Goal: Task Accomplishment & Management: Manage account settings

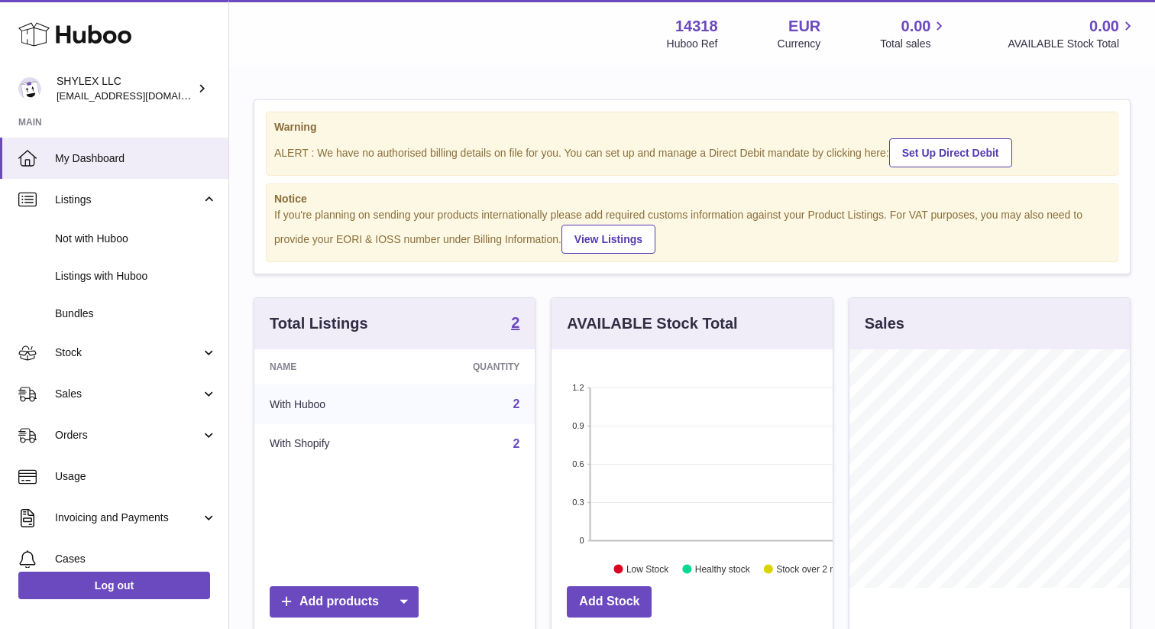
scroll to position [238, 280]
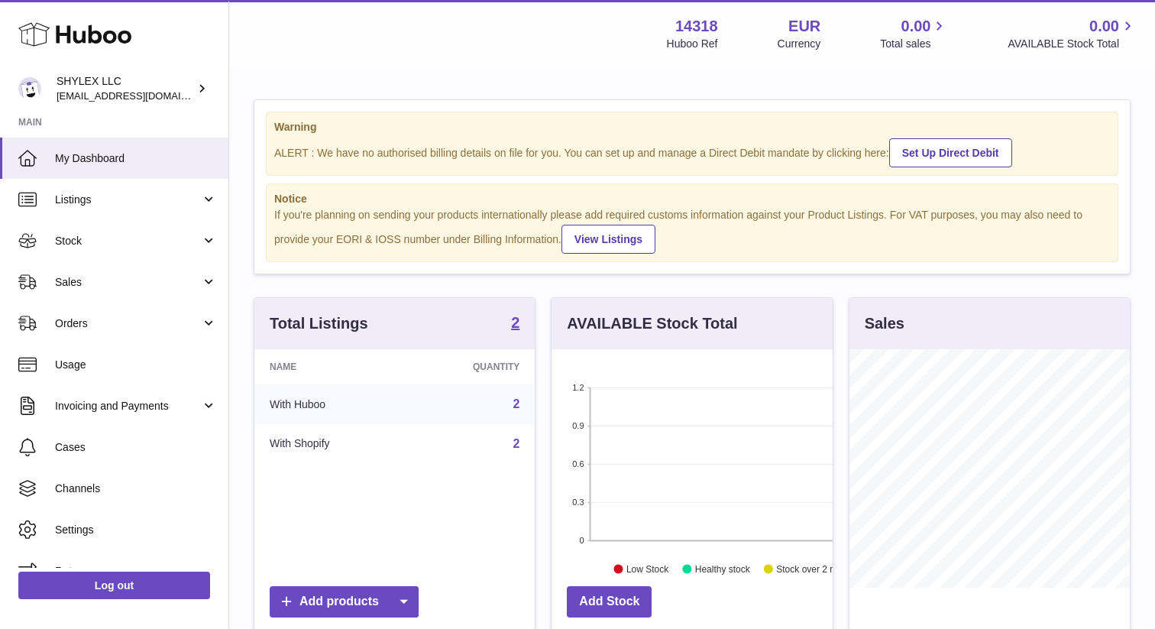
scroll to position [238, 280]
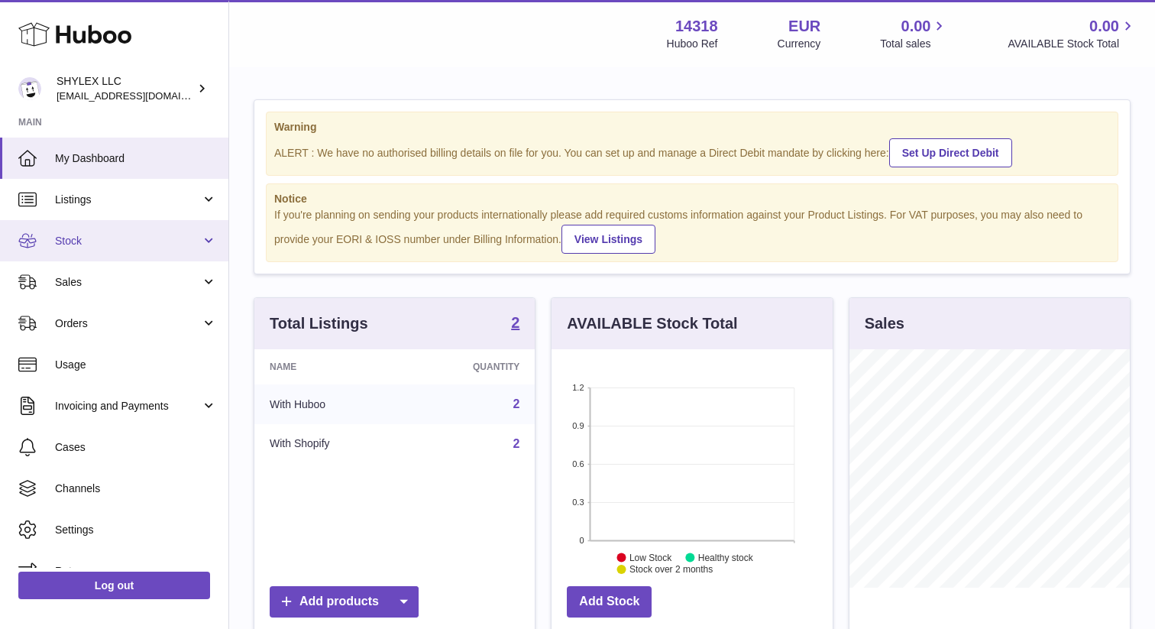
click at [153, 246] on span "Stock" at bounding box center [128, 241] width 146 height 15
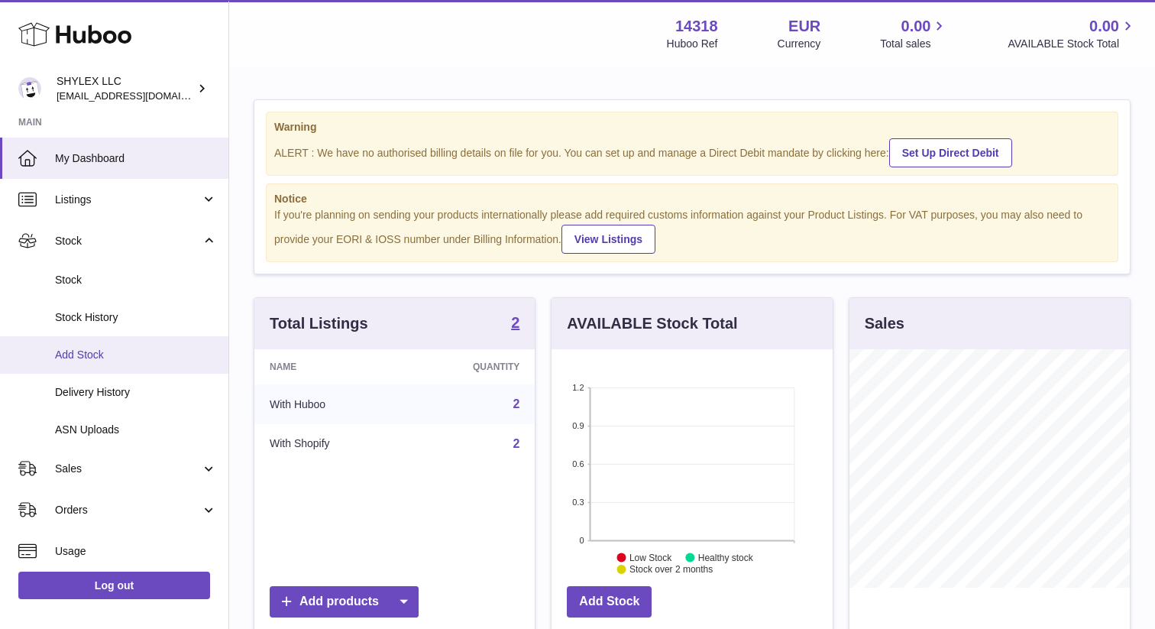
click at [124, 358] on span "Add Stock" at bounding box center [136, 355] width 162 height 15
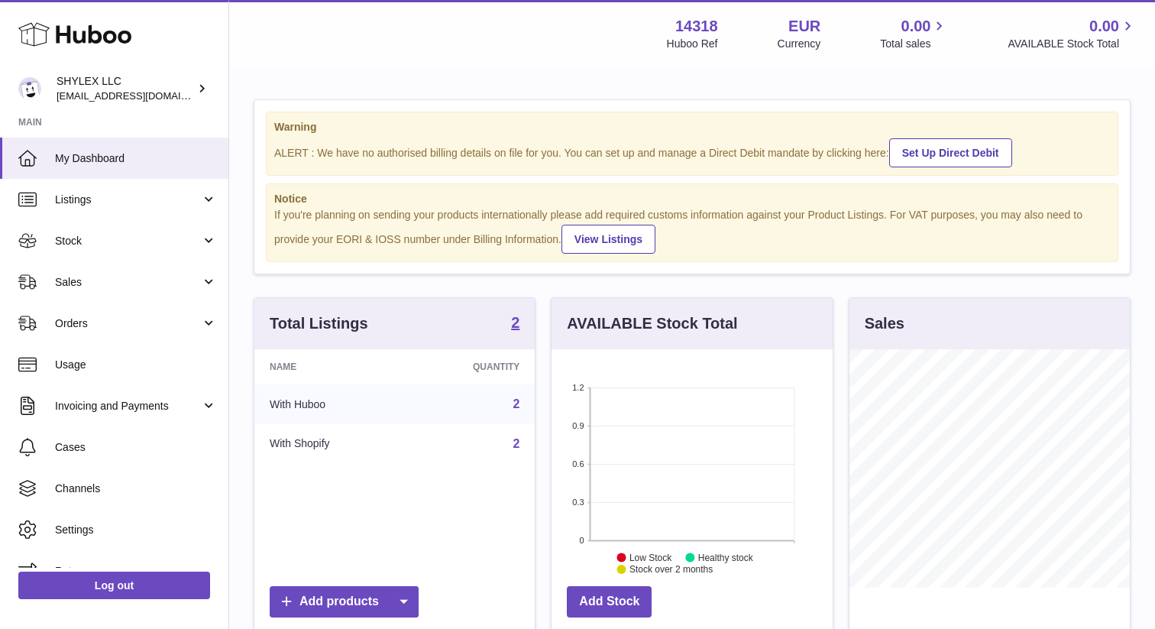
scroll to position [71, 0]
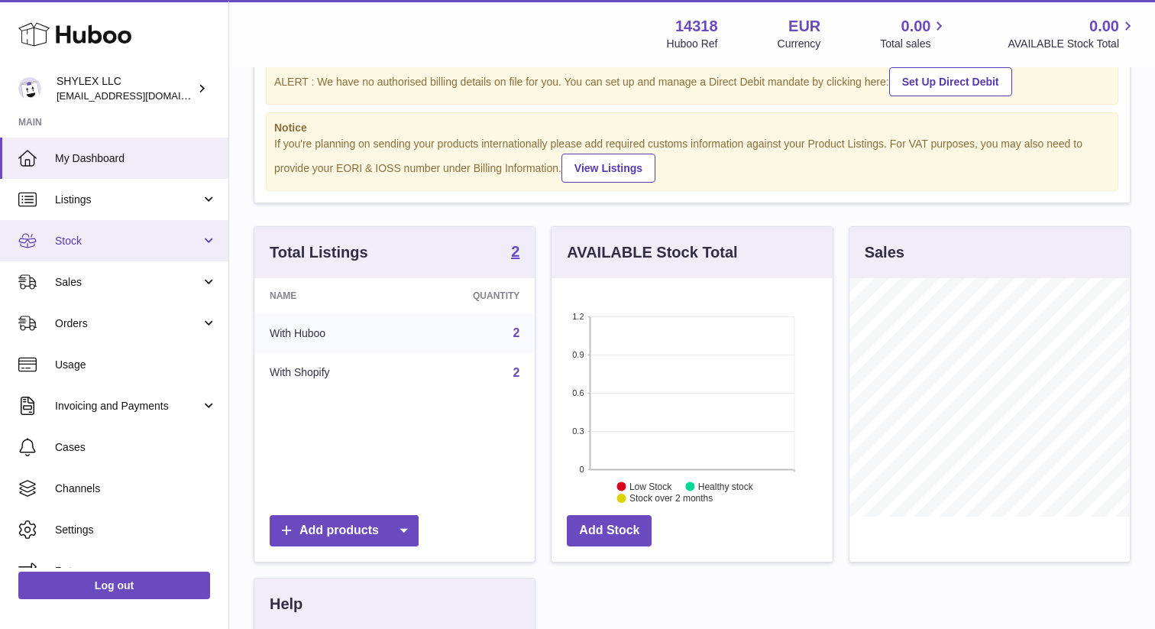
click at [150, 248] on link "Stock" at bounding box center [114, 240] width 228 height 41
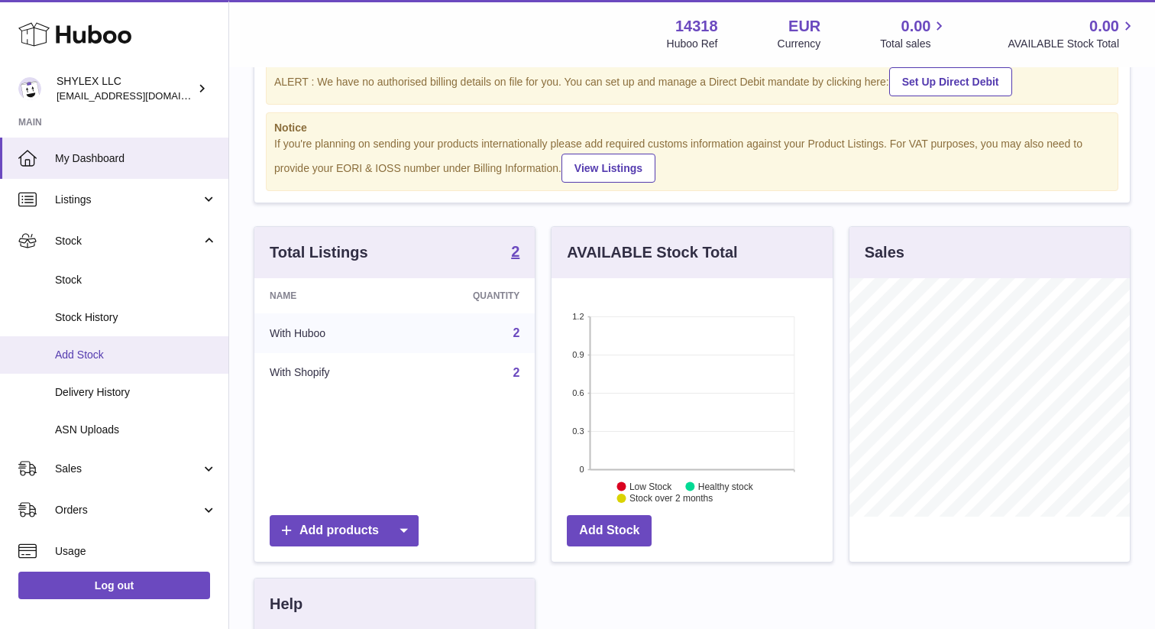
click at [141, 358] on span "Add Stock" at bounding box center [136, 355] width 162 height 15
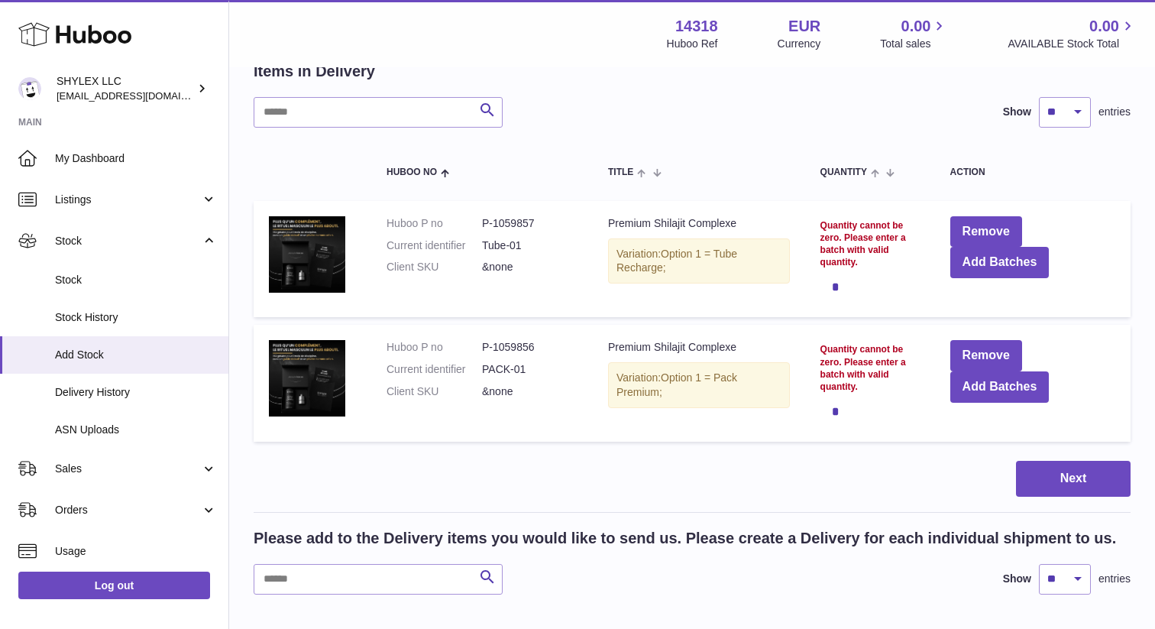
scroll to position [93, 0]
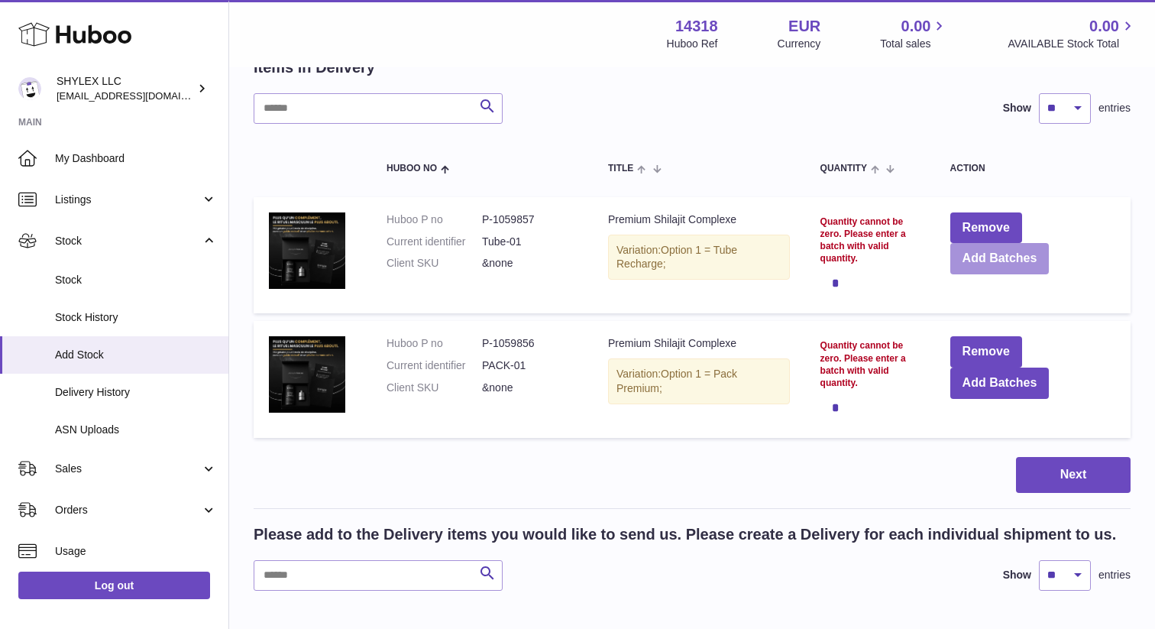
click at [999, 264] on button "Add Batches" at bounding box center [1000, 258] width 99 height 31
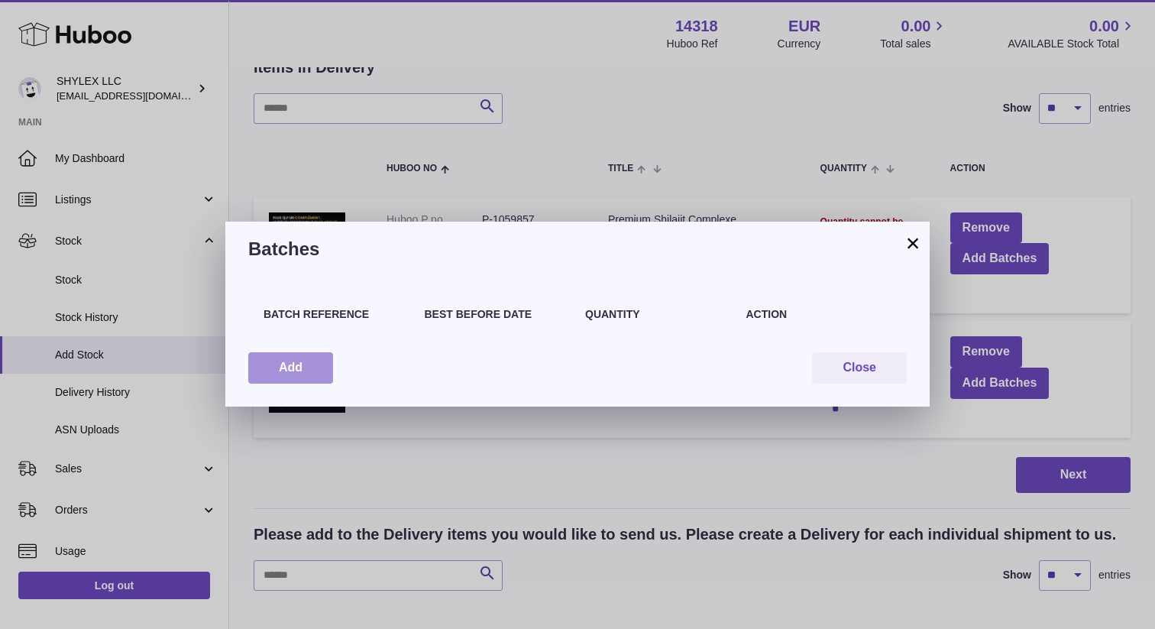
click at [316, 378] on button "Add" at bounding box center [290, 367] width 85 height 31
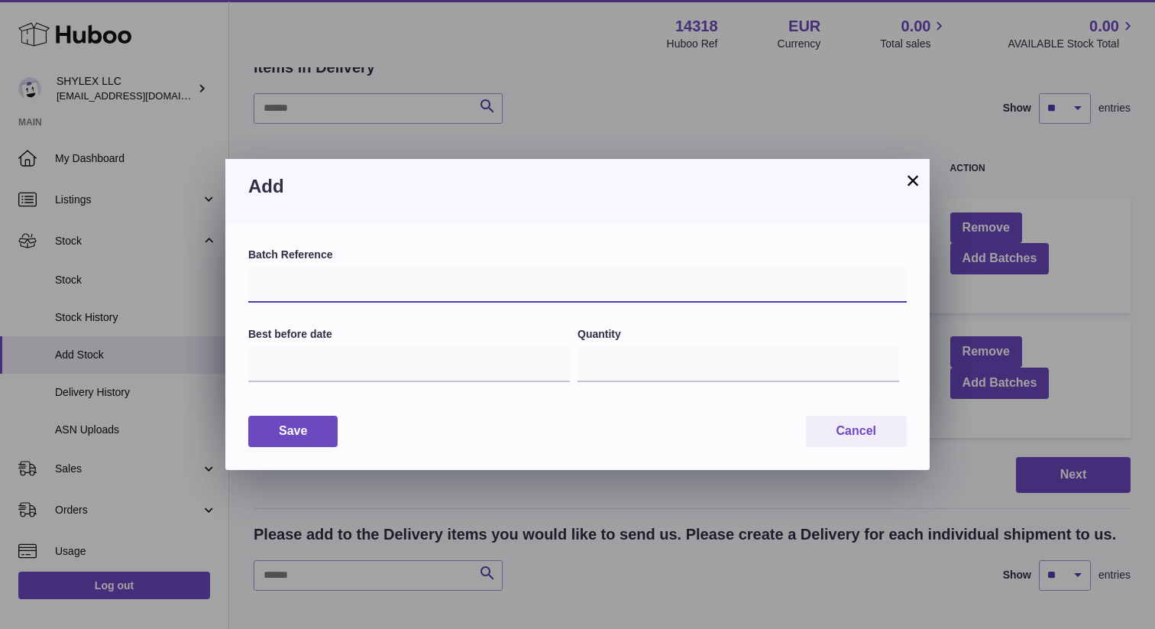
click at [311, 293] on input "text" at bounding box center [577, 284] width 659 height 37
type input "********"
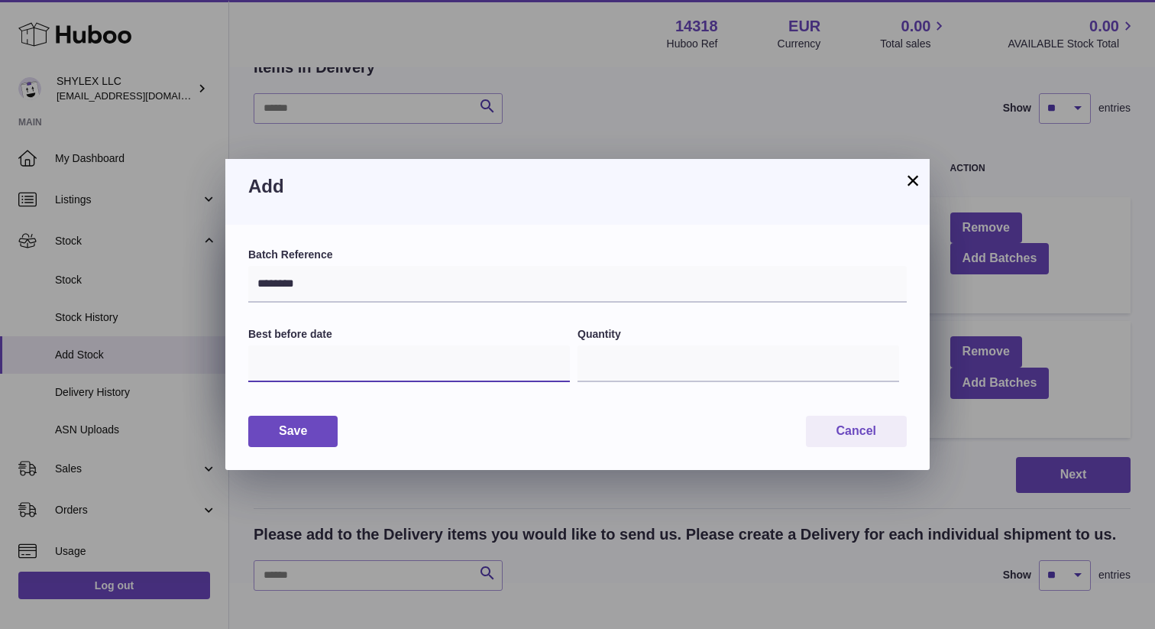
click at [361, 367] on input "text" at bounding box center [409, 363] width 322 height 37
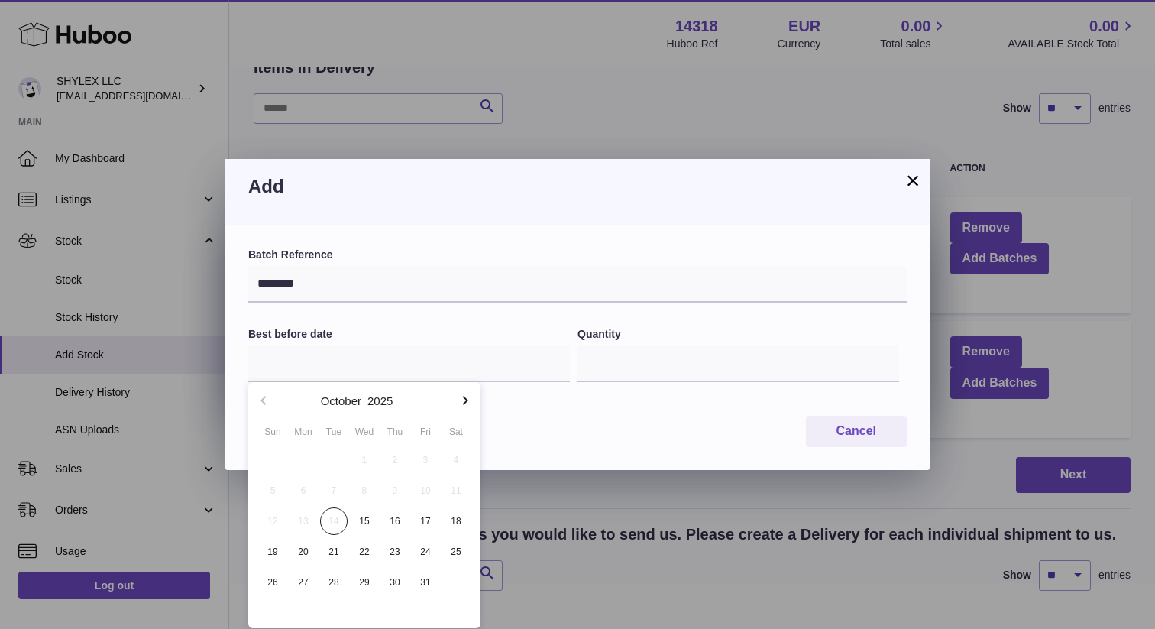
click at [467, 402] on icon "button" at bounding box center [465, 400] width 18 height 18
click at [464, 400] on icon "button" at bounding box center [465, 400] width 18 height 18
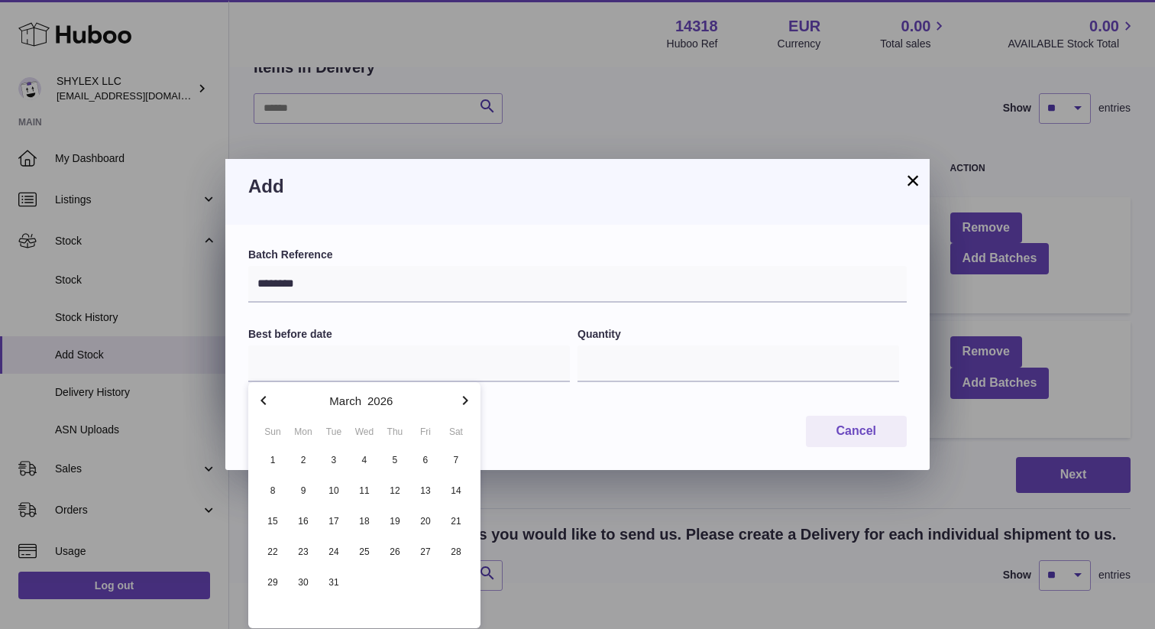
click at [464, 400] on icon "button" at bounding box center [465, 400] width 18 height 18
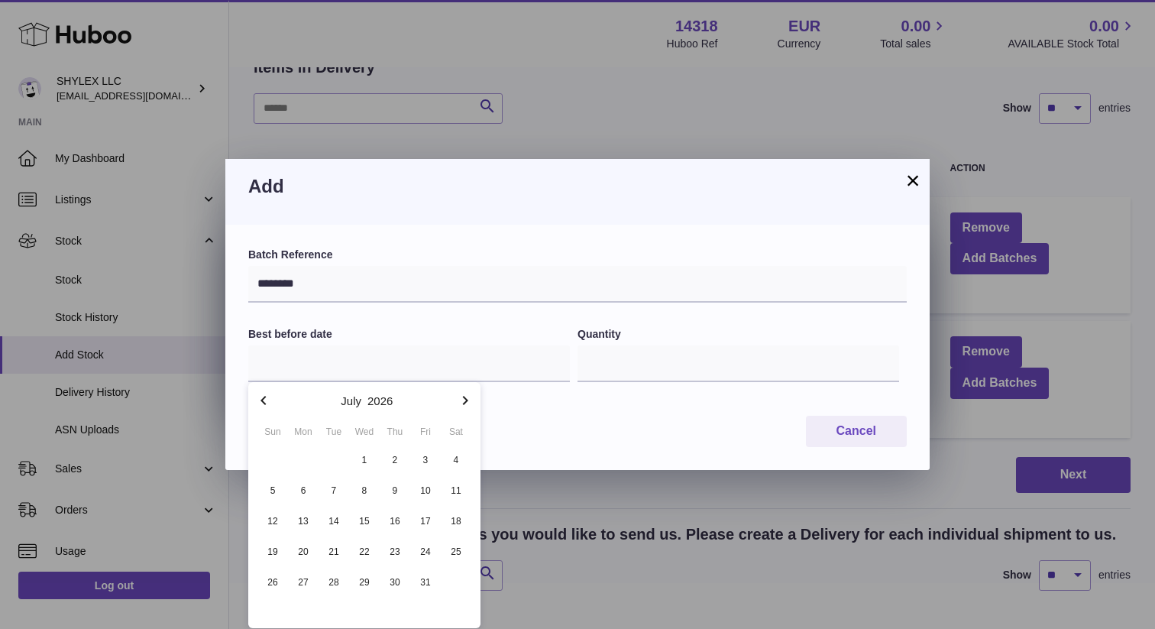
click at [464, 400] on icon "button" at bounding box center [465, 400] width 18 height 18
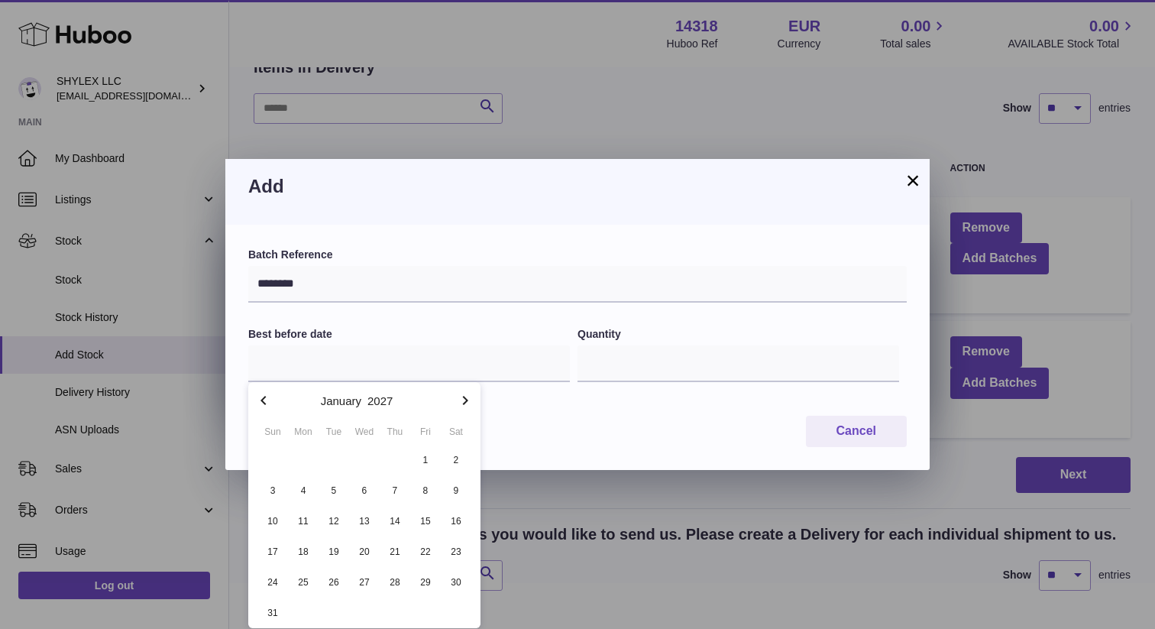
click at [464, 400] on icon "button" at bounding box center [465, 400] width 18 height 18
click at [263, 398] on icon "button" at bounding box center [263, 400] width 5 height 9
click at [264, 399] on icon "button" at bounding box center [263, 400] width 18 height 18
click at [459, 400] on icon "button" at bounding box center [465, 400] width 18 height 18
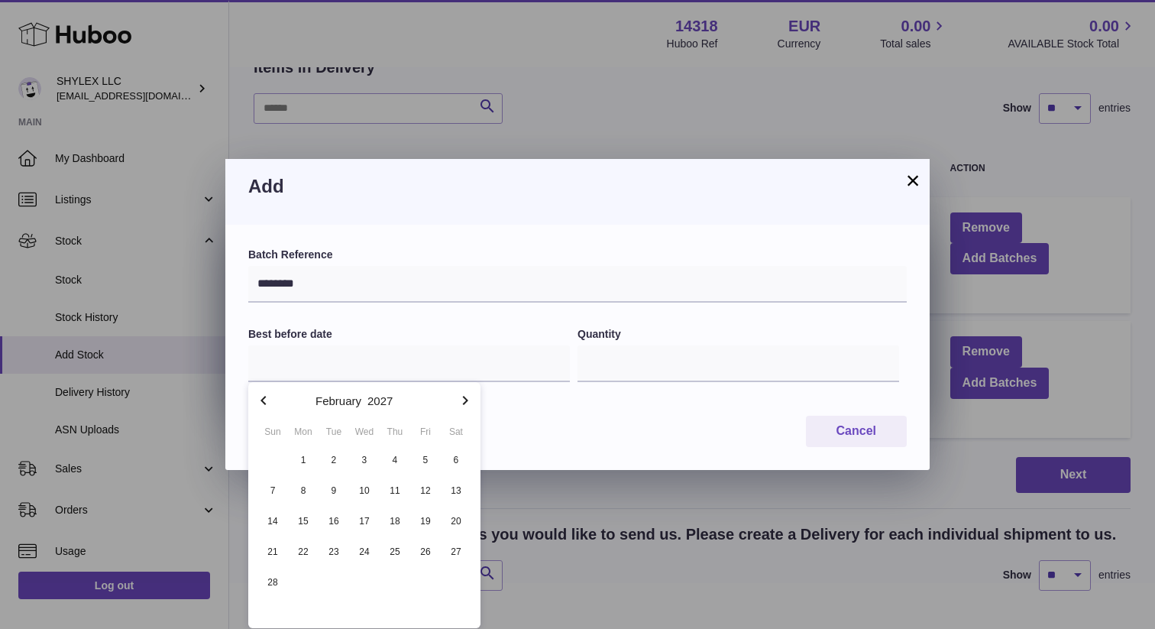
click at [459, 400] on icon "button" at bounding box center [465, 400] width 18 height 18
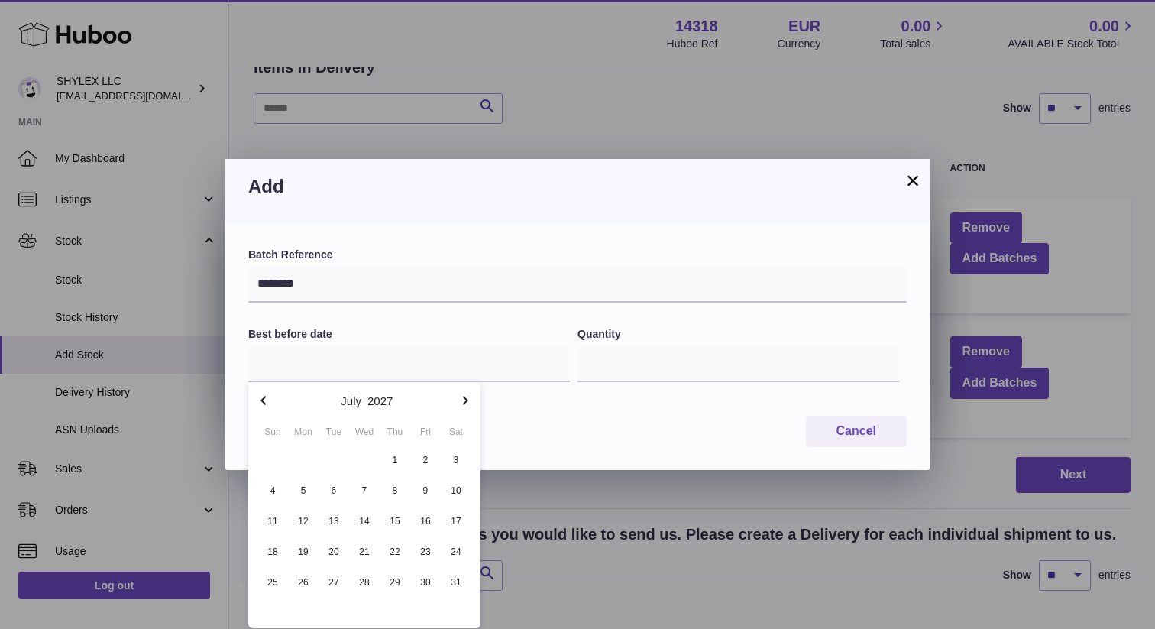
click at [460, 399] on icon "button" at bounding box center [465, 400] width 18 height 18
click at [393, 522] on span "14" at bounding box center [395, 521] width 28 height 28
type input "**********"
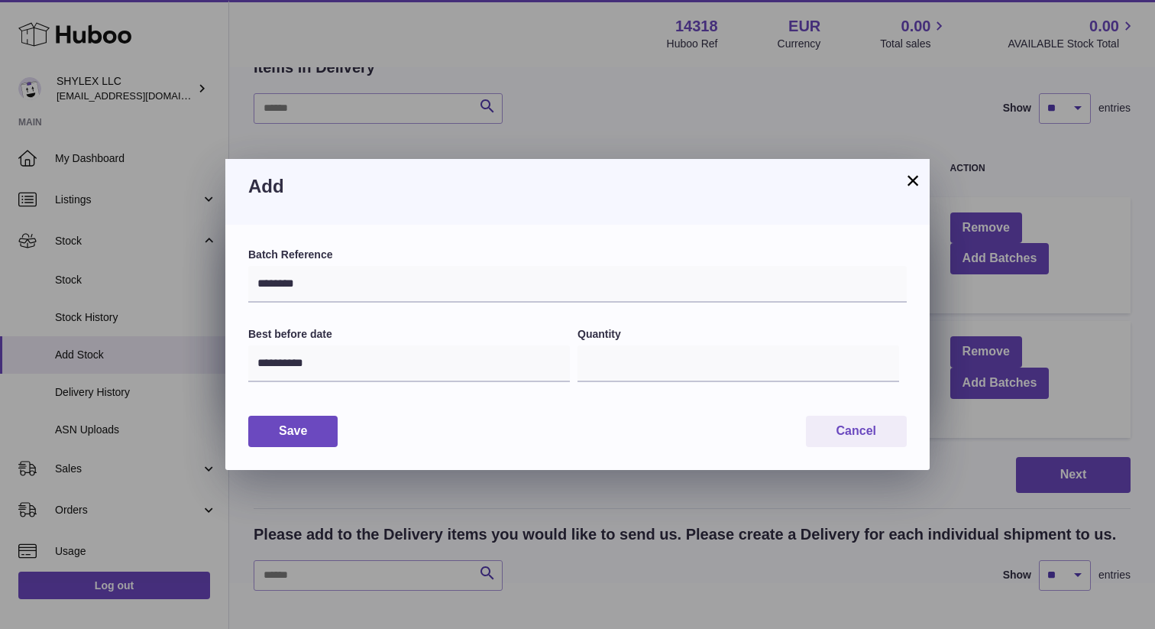
click at [579, 420] on div "Save Cancel" at bounding box center [577, 431] width 659 height 31
click at [646, 367] on input "*" at bounding box center [739, 363] width 322 height 37
type input "*"
type input "***"
click at [304, 430] on button "Save" at bounding box center [292, 431] width 89 height 31
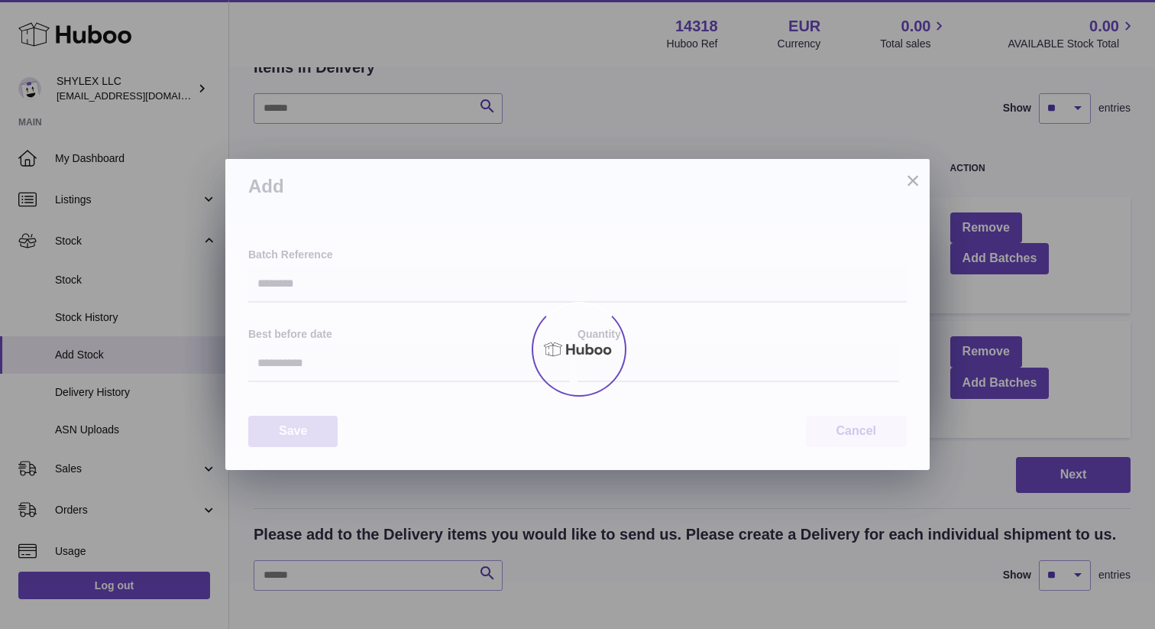
type input "***"
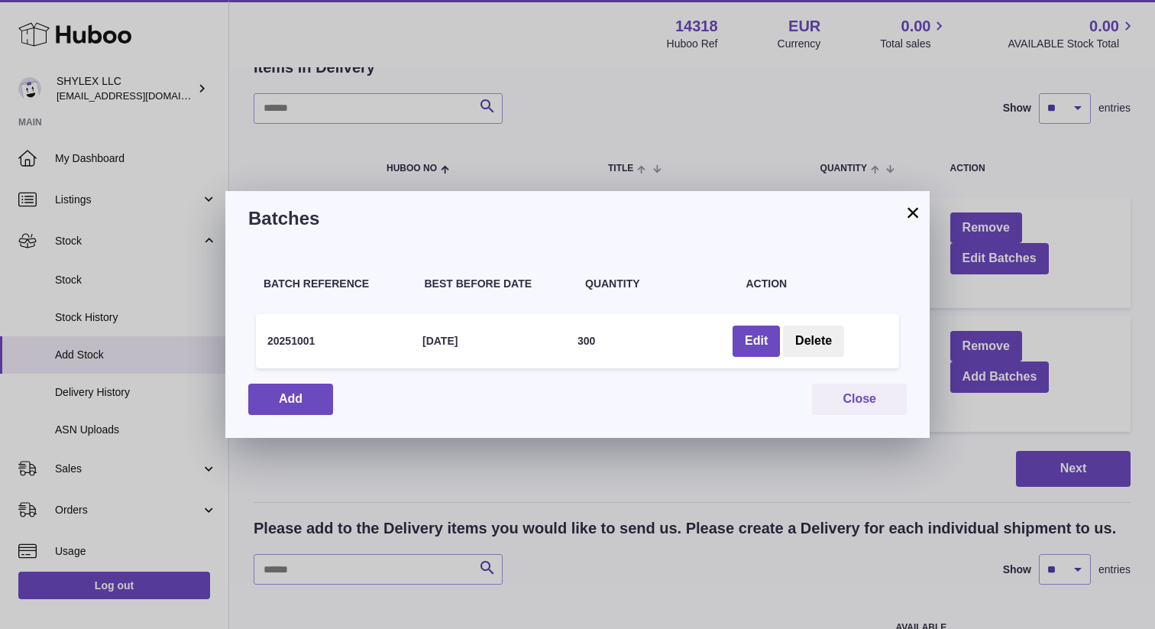
click at [912, 207] on button "×" at bounding box center [913, 212] width 18 height 18
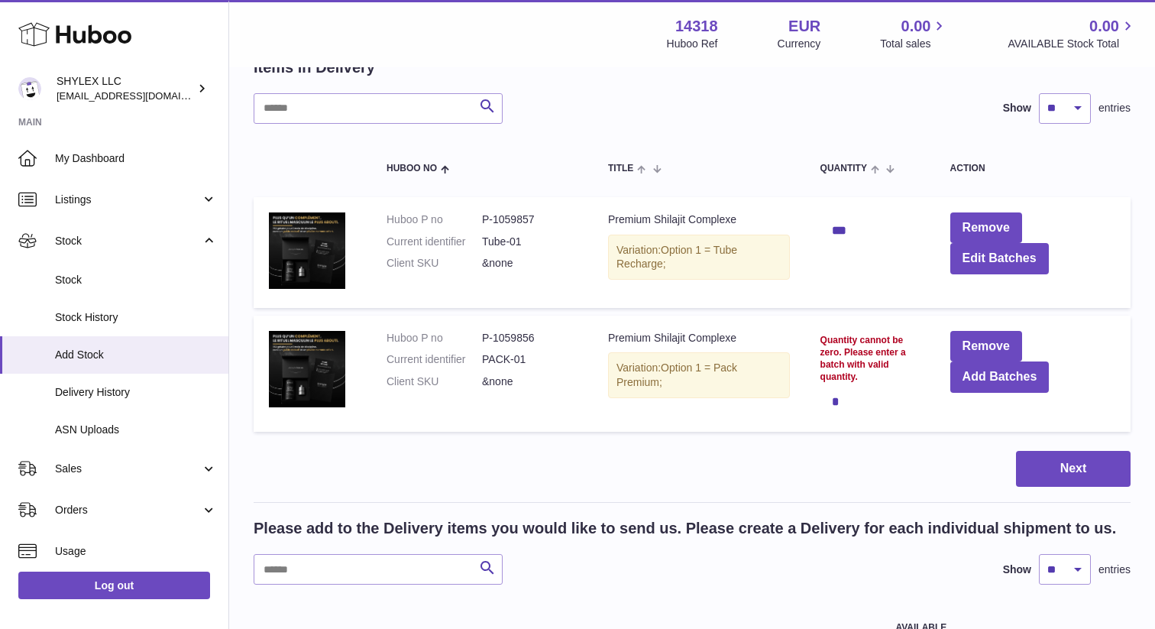
drag, startPoint x: 824, startPoint y: 229, endPoint x: 854, endPoint y: 230, distance: 29.0
click at [854, 231] on div "***" at bounding box center [870, 230] width 99 height 31
drag, startPoint x: 479, startPoint y: 241, endPoint x: 557, endPoint y: 243, distance: 78.0
click at [558, 243] on dl "Huboo P no P-1059857 Current identifier Tube-01 Client SKU &none" at bounding box center [482, 245] width 191 height 66
drag, startPoint x: 477, startPoint y: 360, endPoint x: 546, endPoint y: 361, distance: 68.8
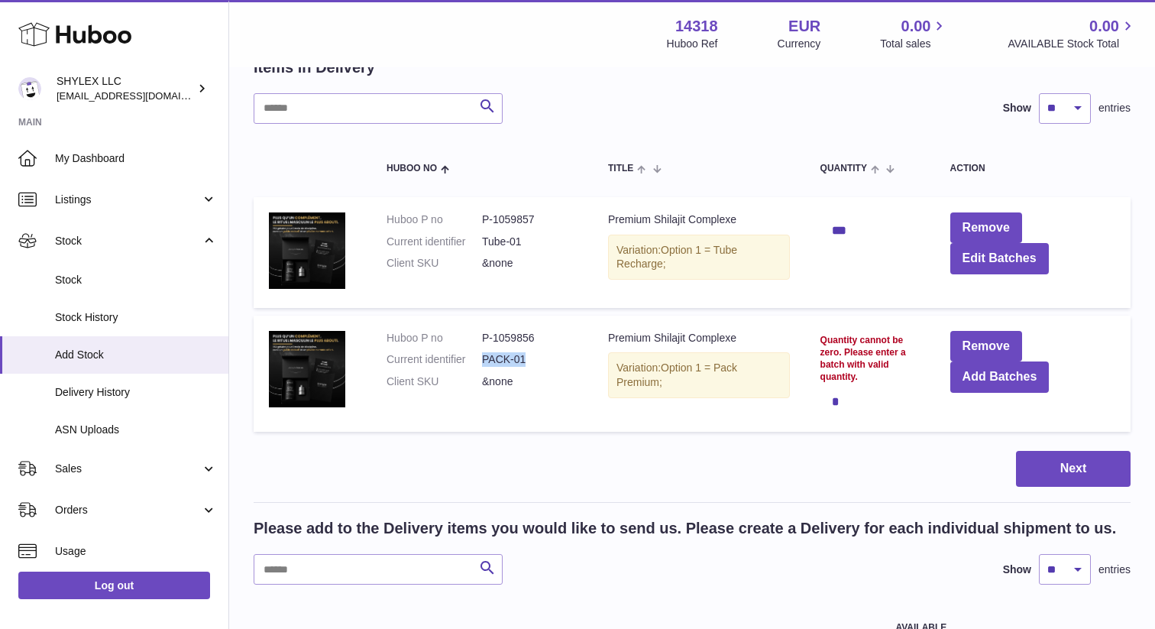
click at [546, 362] on dl "Huboo P no P-1059856 Current identifier PACK-01 Client SKU &none" at bounding box center [482, 364] width 191 height 66
drag, startPoint x: 542, startPoint y: 358, endPoint x: 481, endPoint y: 358, distance: 60.4
click at [481, 358] on dl "Huboo P no P-1059856 Current identifier PACK-01 Client SKU &none" at bounding box center [482, 364] width 191 height 66
click at [517, 361] on dd "PACK-01" at bounding box center [530, 359] width 96 height 15
drag, startPoint x: 476, startPoint y: 382, endPoint x: 517, endPoint y: 386, distance: 40.7
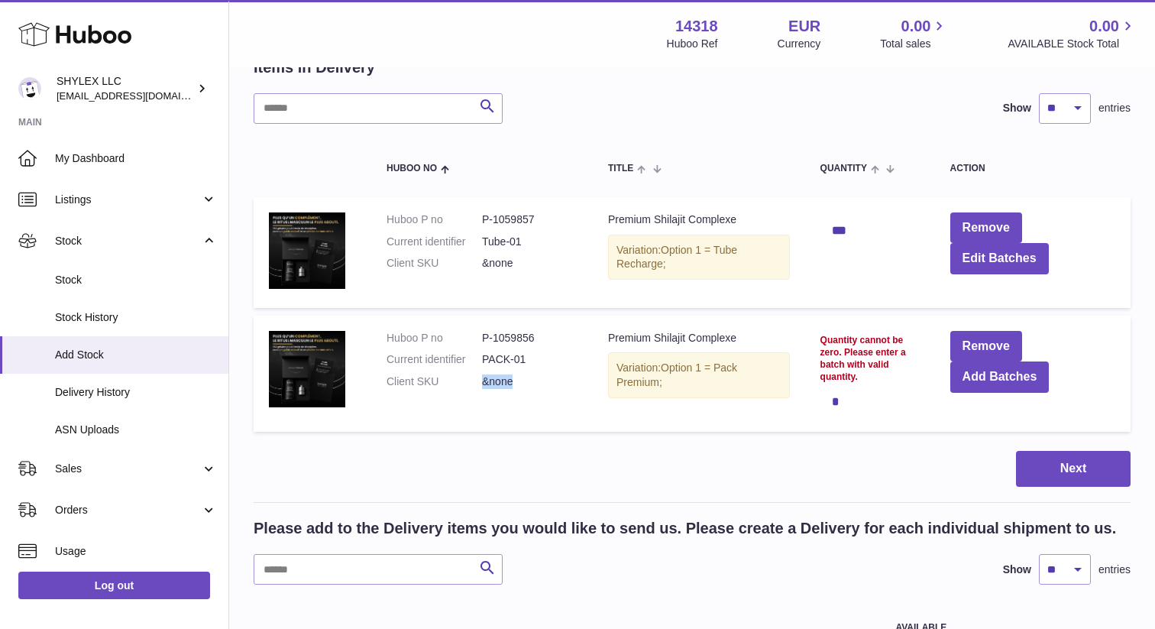
click at [517, 386] on dl "Huboo P no P-1059856 Current identifier PACK-01 Client SKU &none" at bounding box center [482, 364] width 191 height 66
drag, startPoint x: 481, startPoint y: 239, endPoint x: 532, endPoint y: 245, distance: 50.7
click at [533, 245] on dd "Tube-01" at bounding box center [530, 242] width 96 height 15
click at [974, 386] on button "Add Batches" at bounding box center [1000, 376] width 99 height 31
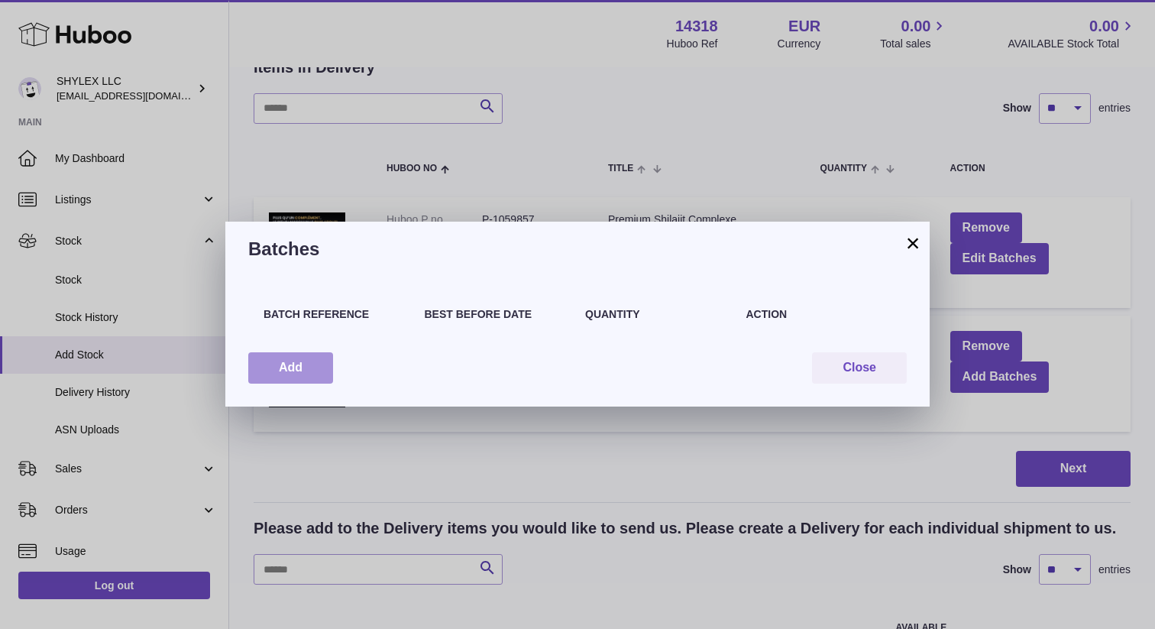
click at [306, 368] on button "Add" at bounding box center [290, 367] width 85 height 31
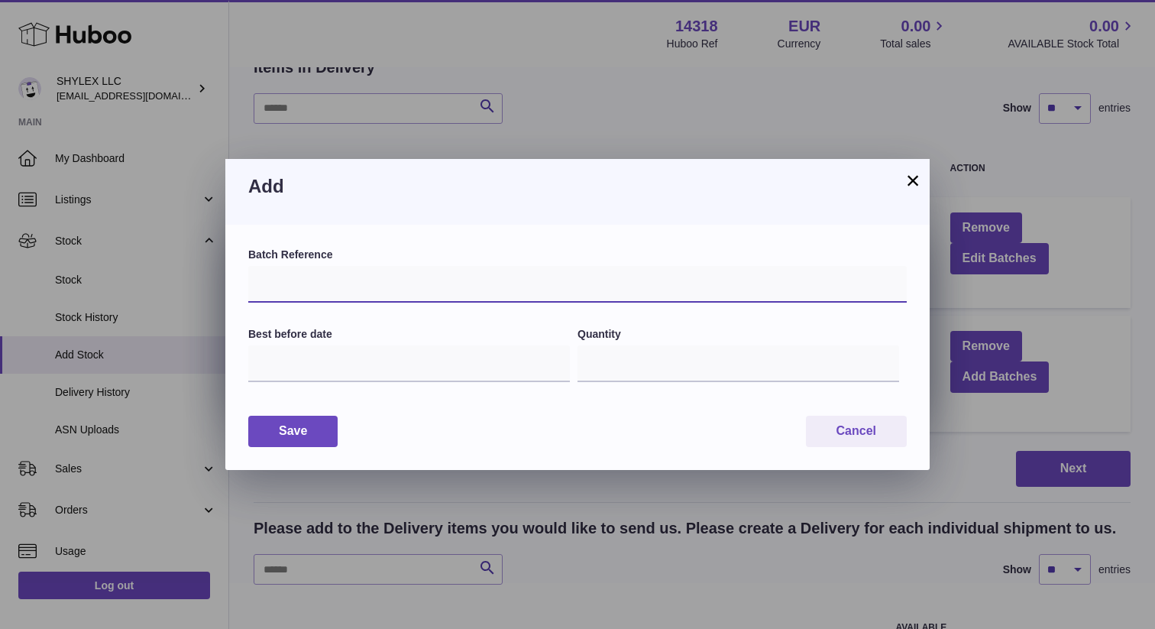
click at [322, 290] on input "text" at bounding box center [577, 284] width 659 height 37
type input "********"
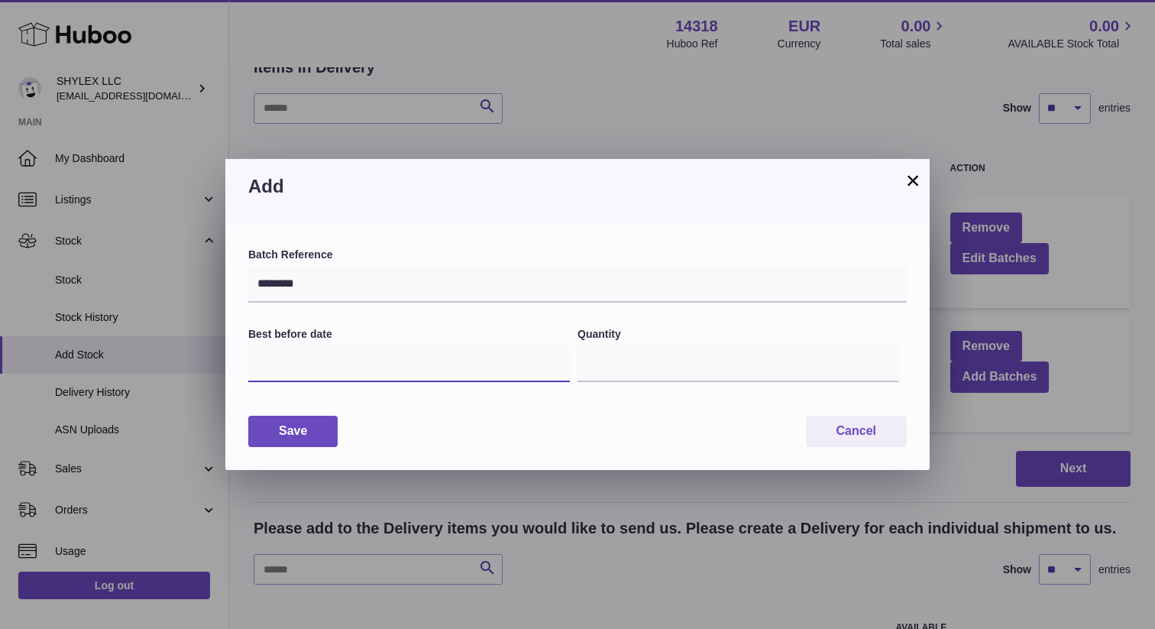
click at [347, 368] on input "text" at bounding box center [409, 363] width 322 height 37
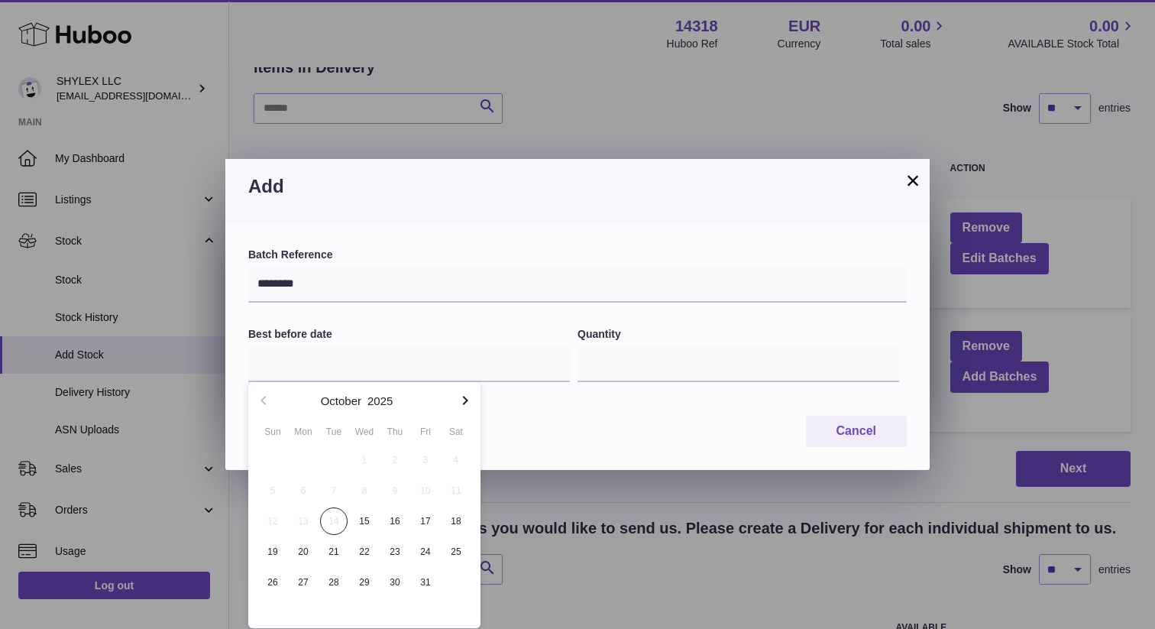
click at [462, 403] on icon "button" at bounding box center [465, 400] width 18 height 18
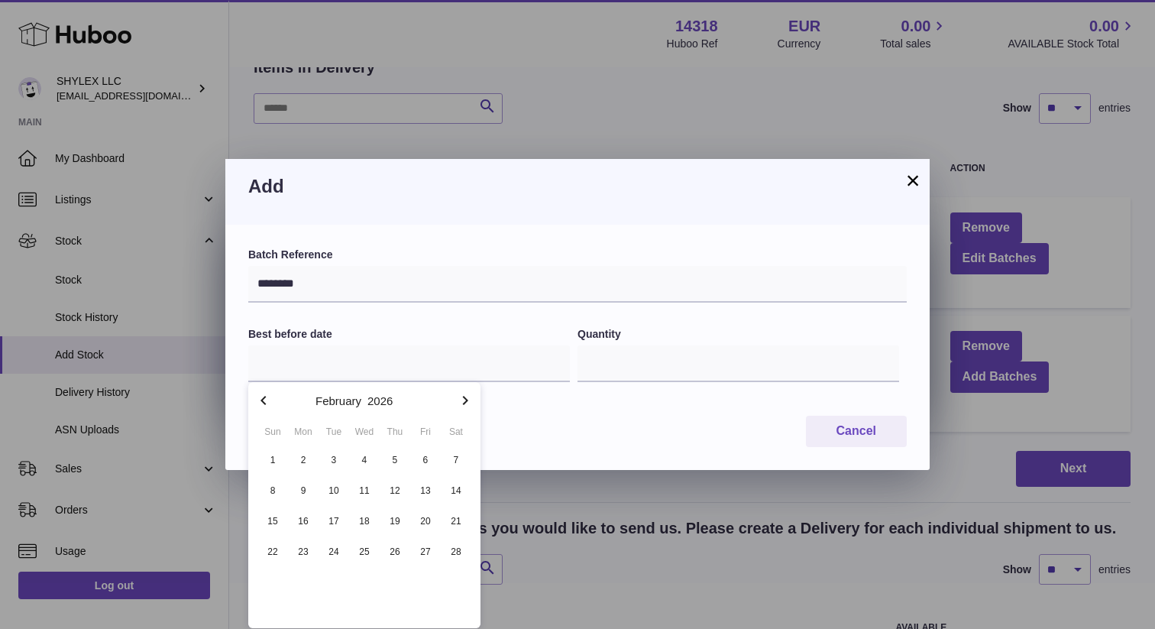
click at [462, 403] on icon "button" at bounding box center [465, 400] width 18 height 18
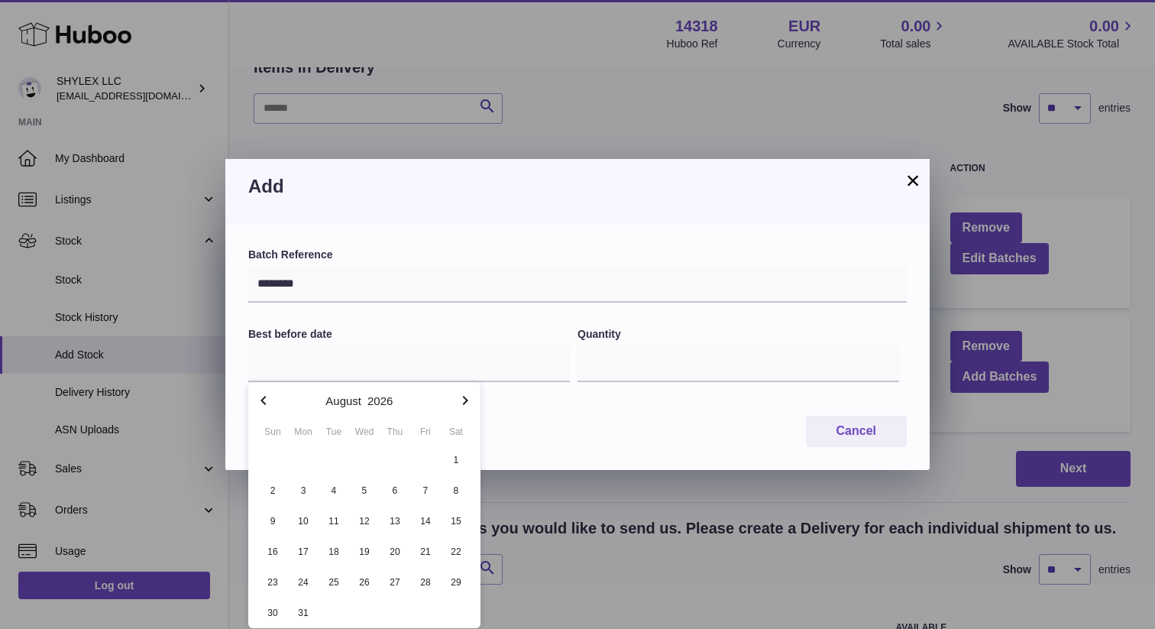
click at [462, 403] on icon "button" at bounding box center [465, 400] width 18 height 18
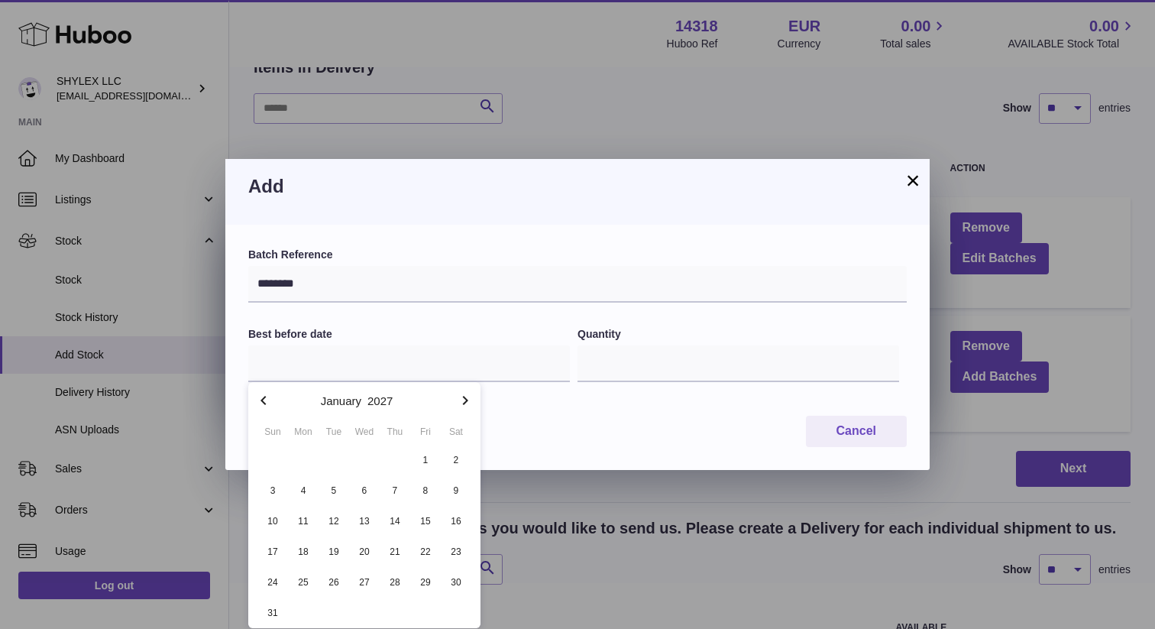
click at [462, 403] on icon "button" at bounding box center [465, 400] width 18 height 18
click at [468, 398] on icon "button" at bounding box center [465, 400] width 18 height 18
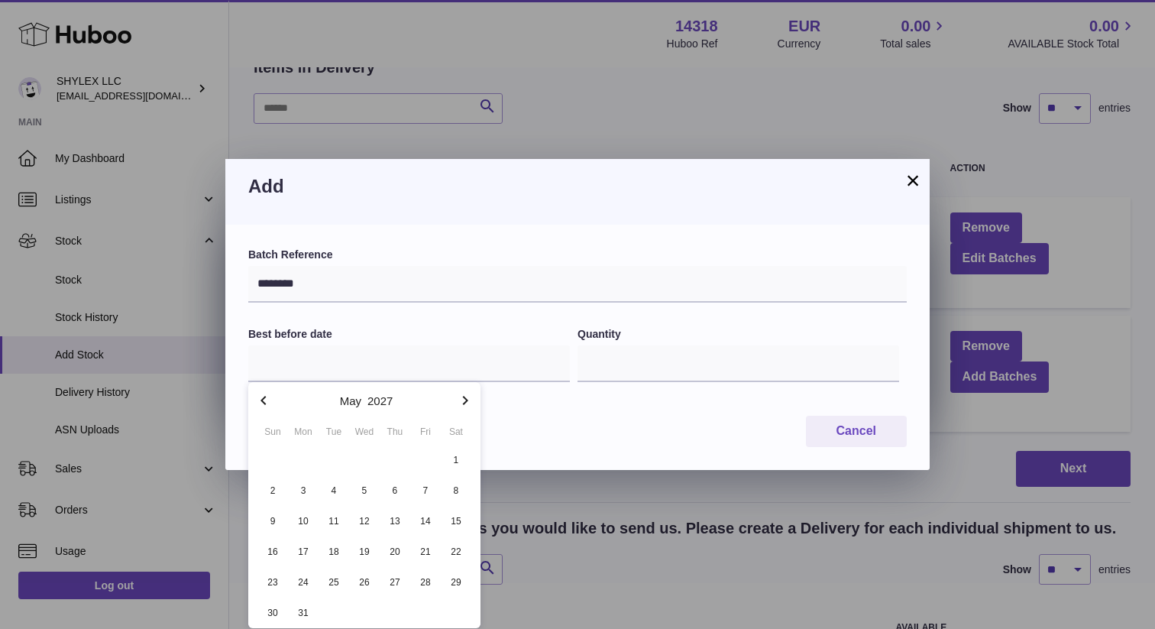
click at [468, 398] on icon "button" at bounding box center [465, 400] width 18 height 18
click at [398, 518] on span "14" at bounding box center [395, 521] width 28 height 28
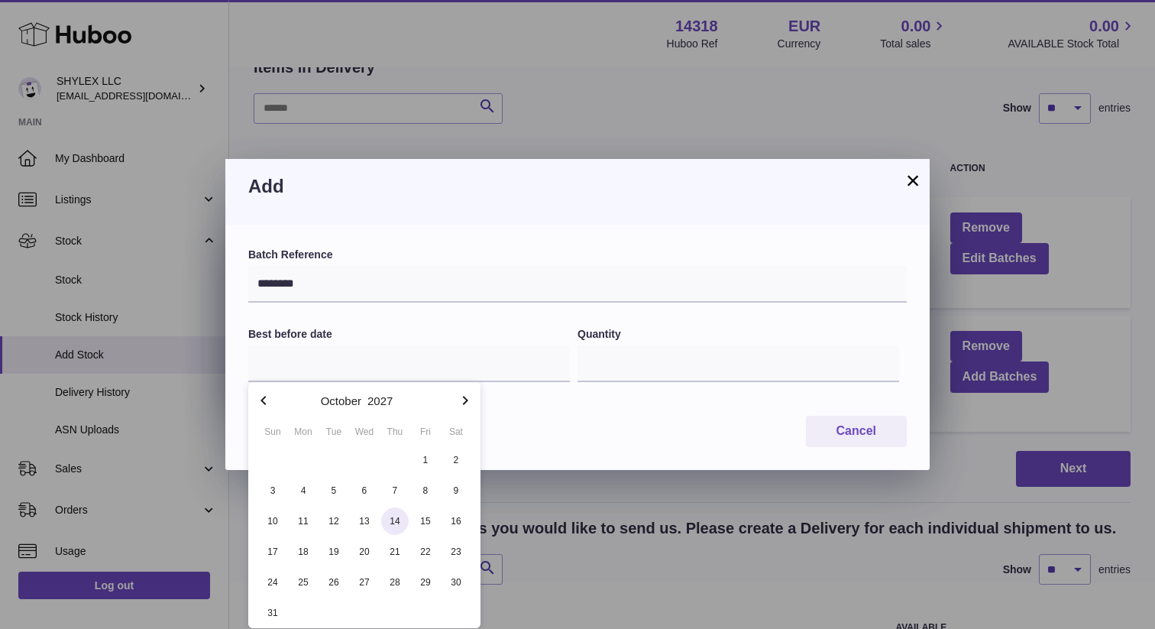
type input "**********"
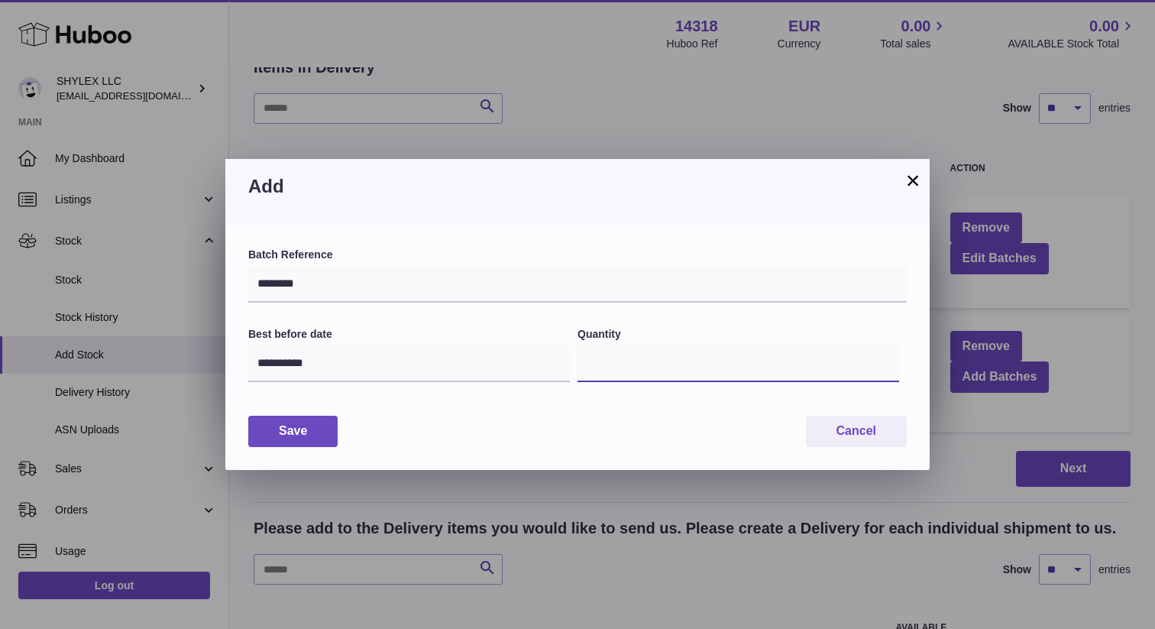
click at [642, 372] on input "*" at bounding box center [739, 363] width 322 height 37
type input "****"
click at [316, 433] on button "Save" at bounding box center [292, 431] width 89 height 31
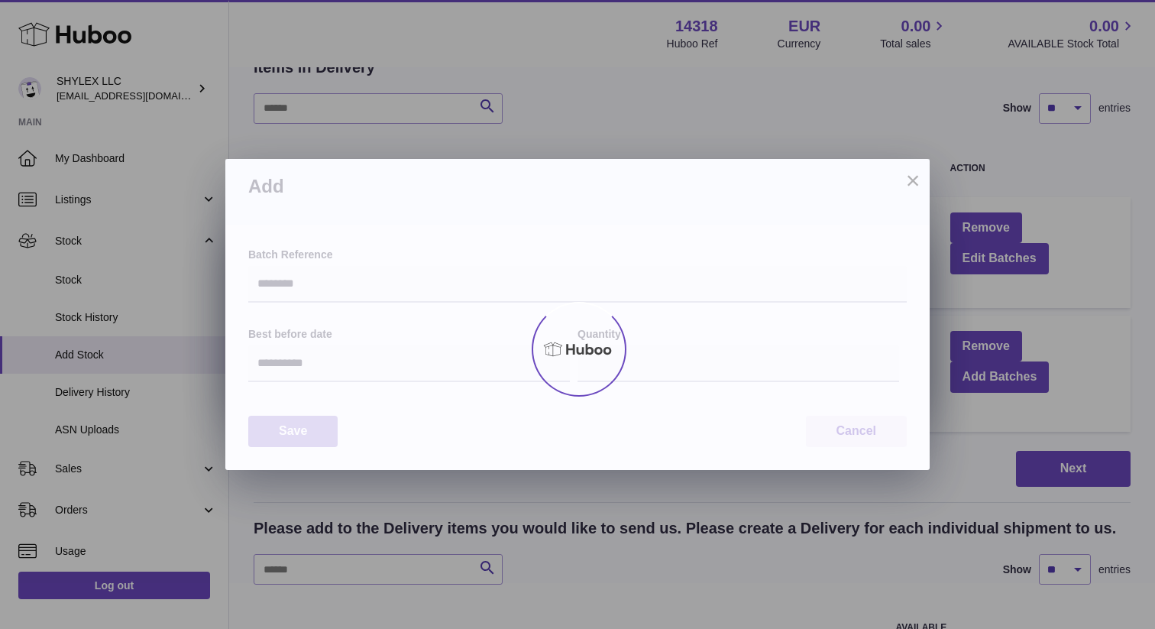
type input "****"
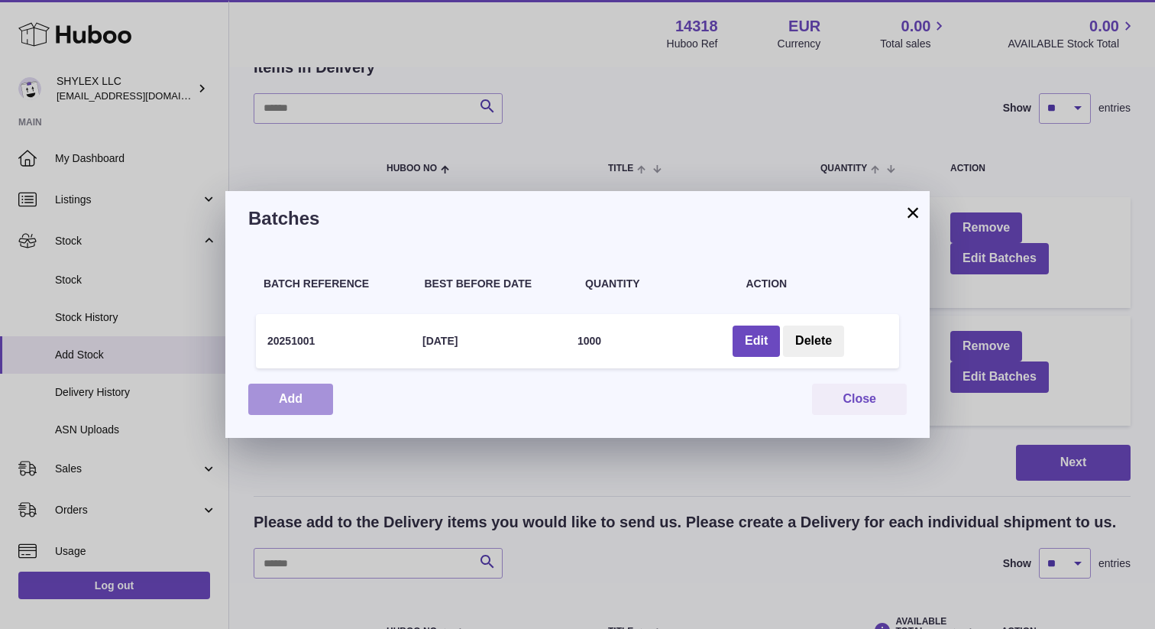
click at [316, 398] on button "Add" at bounding box center [290, 399] width 85 height 31
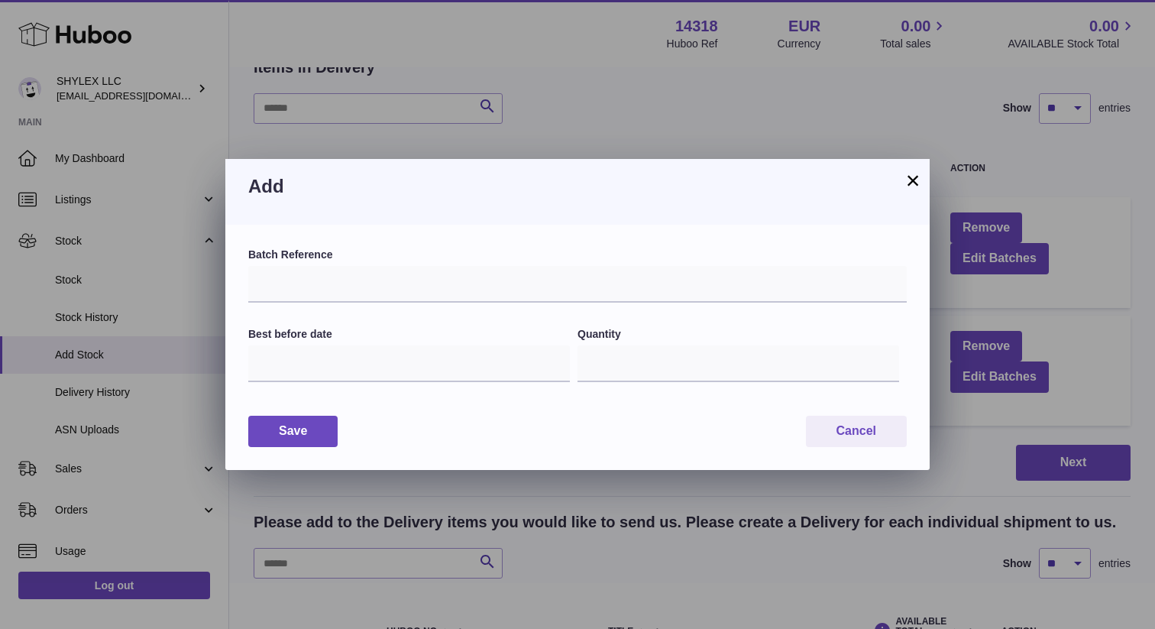
click at [910, 183] on button "×" at bounding box center [913, 180] width 18 height 18
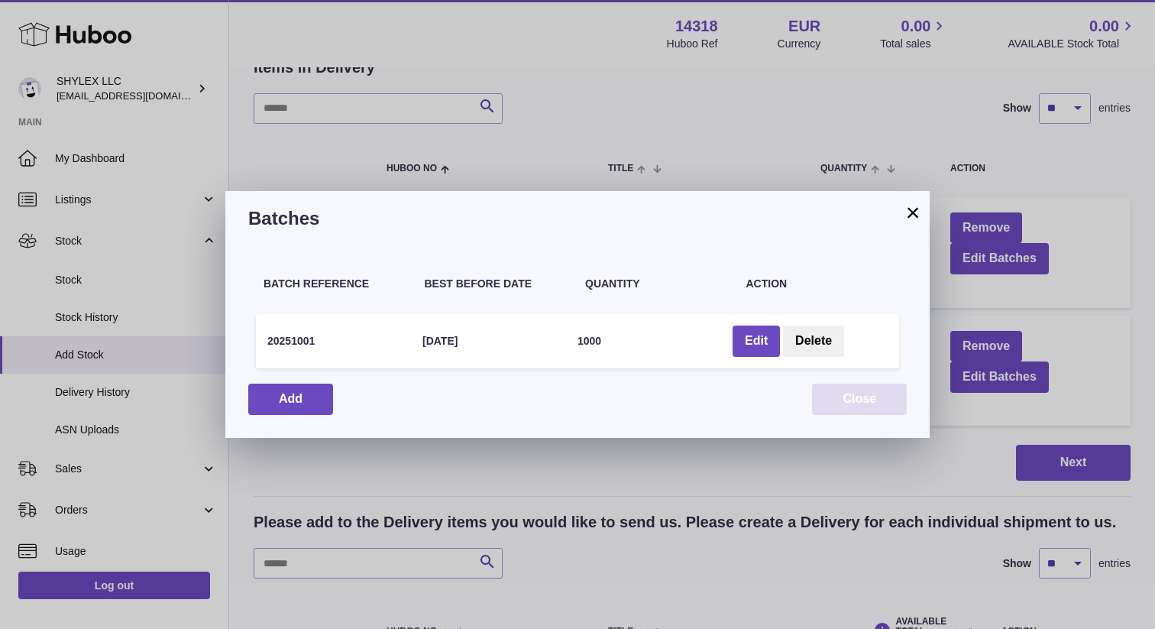
click at [889, 407] on button "Close" at bounding box center [859, 399] width 95 height 31
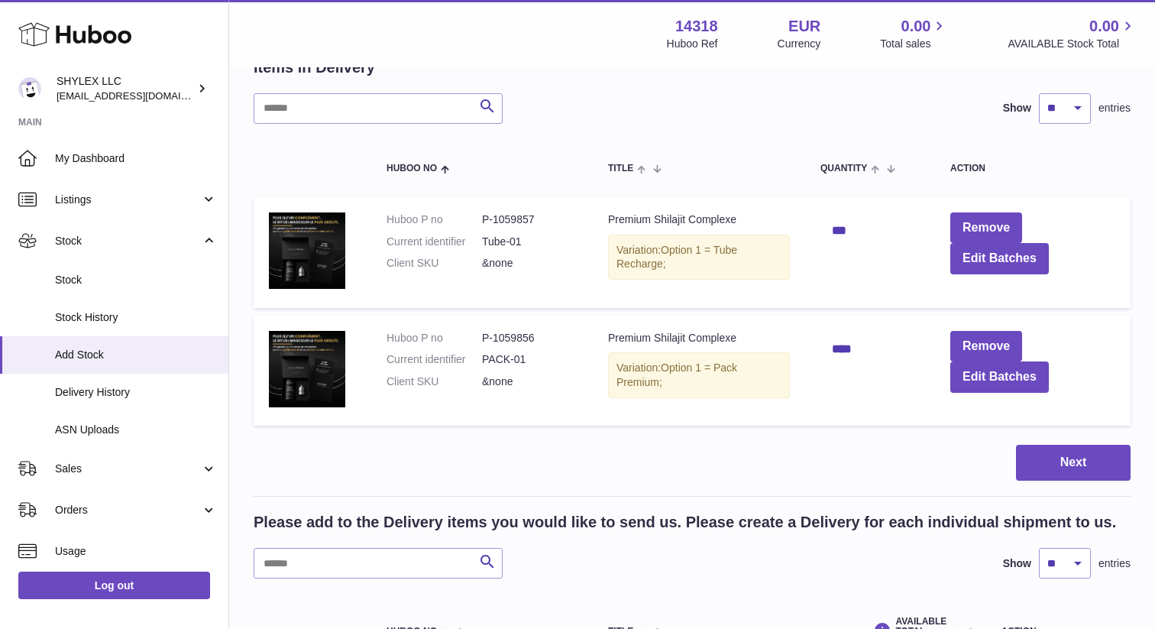
scroll to position [185, 0]
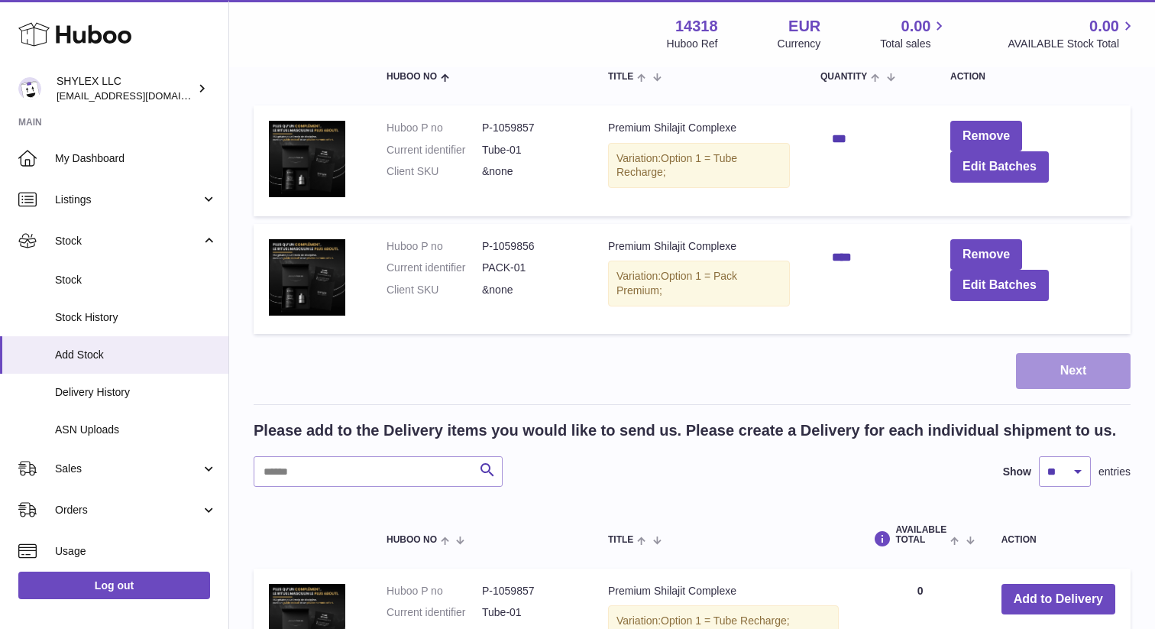
click at [1059, 367] on button "Next" at bounding box center [1073, 371] width 115 height 36
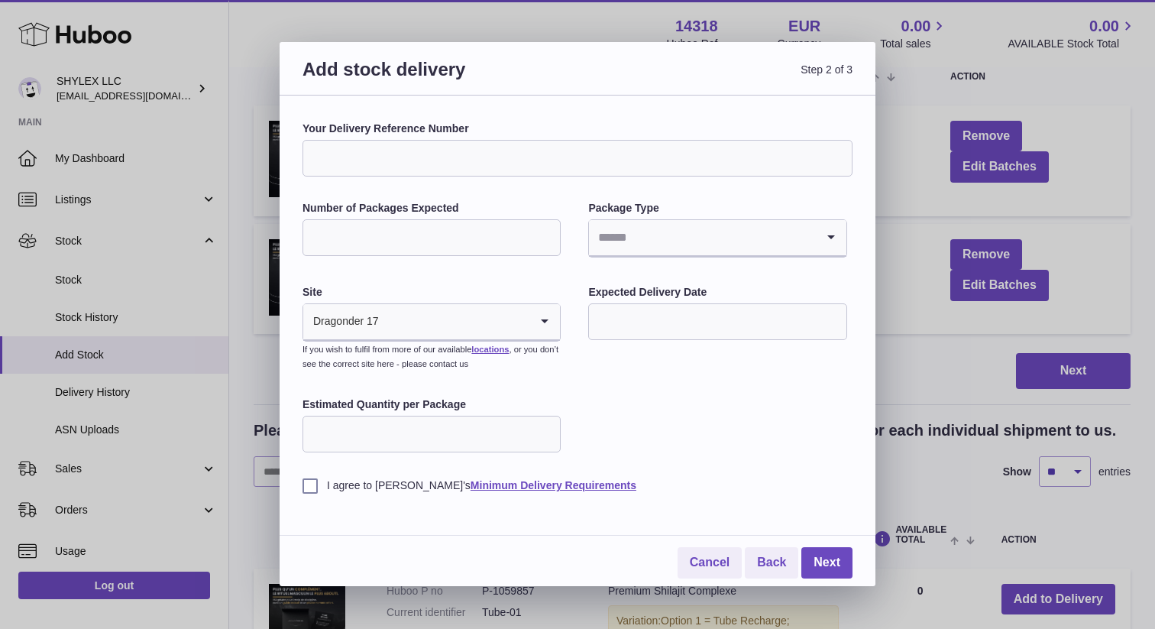
click at [426, 146] on input "Your Delivery Reference Number" at bounding box center [578, 158] width 550 height 37
click at [425, 185] on div "Your Delivery Reference Number ******** Number of Packages Expected Package Typ…" at bounding box center [578, 306] width 550 height 371
drag, startPoint x: 316, startPoint y: 160, endPoint x: 326, endPoint y: 160, distance: 10.7
click at [326, 160] on input "********" at bounding box center [578, 158] width 550 height 37
click at [353, 162] on input "********" at bounding box center [578, 158] width 550 height 37
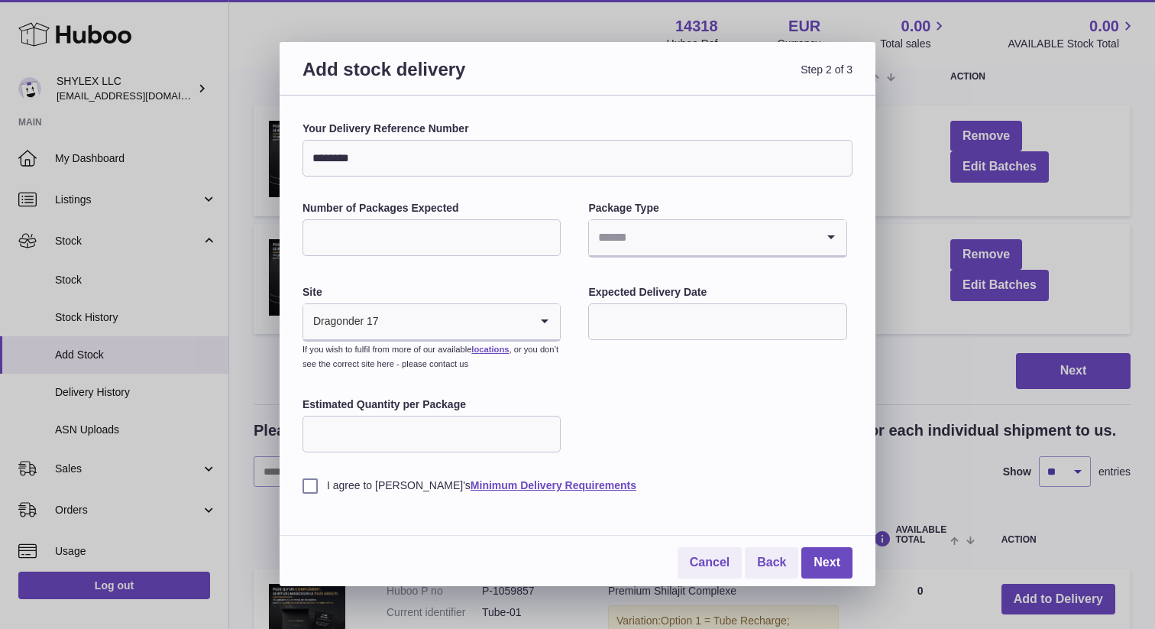
click at [374, 155] on input "********" at bounding box center [578, 158] width 550 height 37
drag, startPoint x: 387, startPoint y: 164, endPoint x: 336, endPoint y: 160, distance: 50.5
click at [336, 160] on input "**********" at bounding box center [578, 158] width 550 height 37
type input "**********"
click at [525, 193] on div "**********" at bounding box center [578, 306] width 550 height 371
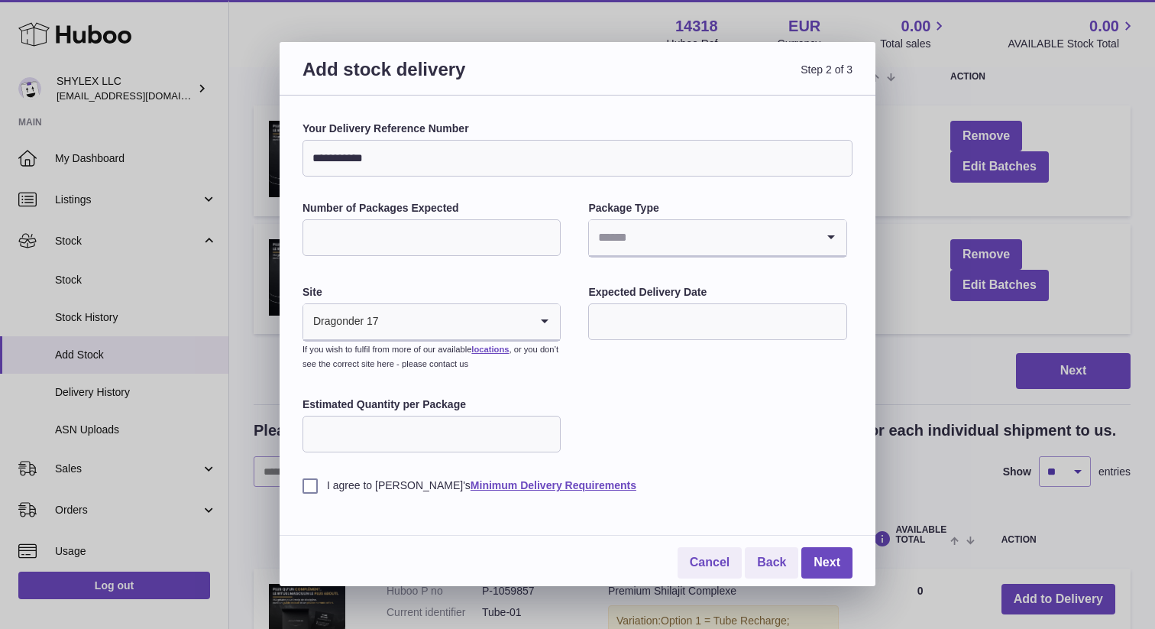
click at [439, 245] on input "Number of Packages Expected" at bounding box center [432, 237] width 258 height 37
type input "**"
click at [500, 274] on div "**********" at bounding box center [578, 306] width 550 height 371
click at [637, 239] on input "Search for option" at bounding box center [702, 237] width 226 height 35
click at [622, 337] on li "Boxes" at bounding box center [717, 340] width 255 height 31
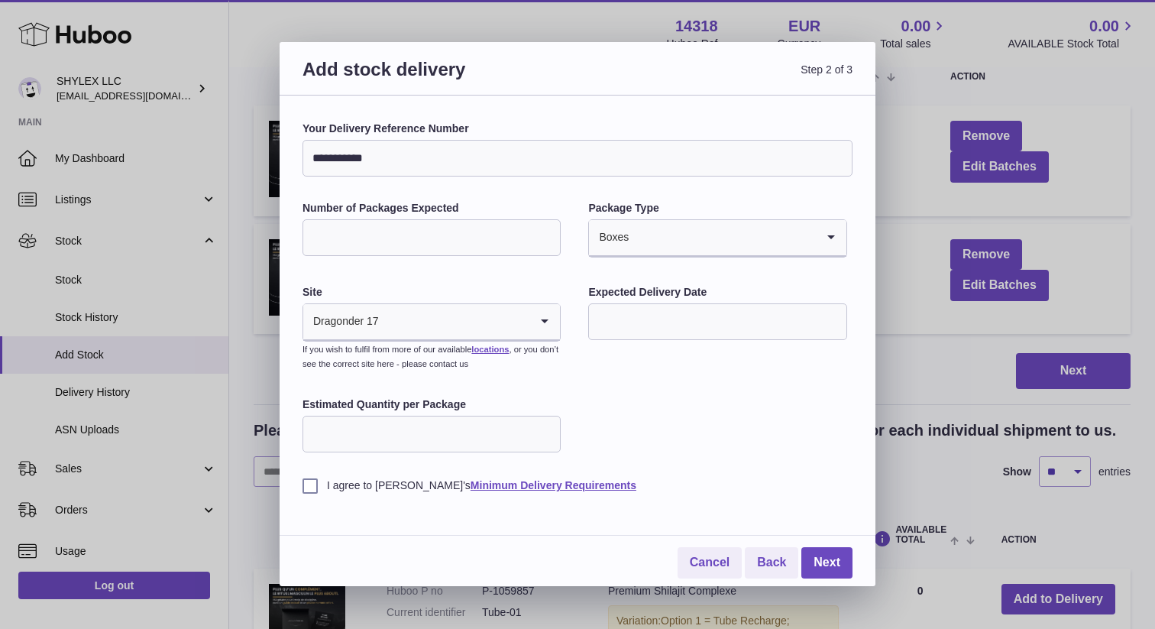
click at [403, 260] on div "**********" at bounding box center [578, 306] width 550 height 371
click at [656, 317] on input "text" at bounding box center [717, 321] width 258 height 37
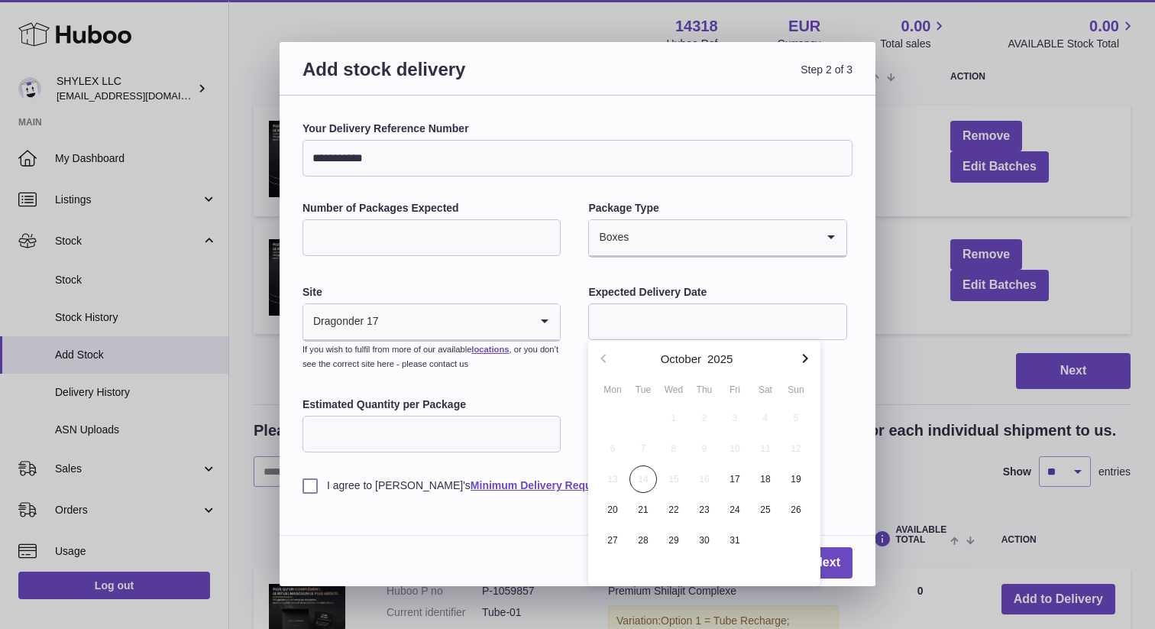
click at [807, 355] on icon "button" at bounding box center [805, 358] width 18 height 18
click at [607, 362] on icon "button" at bounding box center [603, 358] width 18 height 18
click at [808, 361] on icon "button" at bounding box center [805, 358] width 18 height 18
click at [794, 419] on span "2" at bounding box center [796, 418] width 28 height 28
type input "**********"
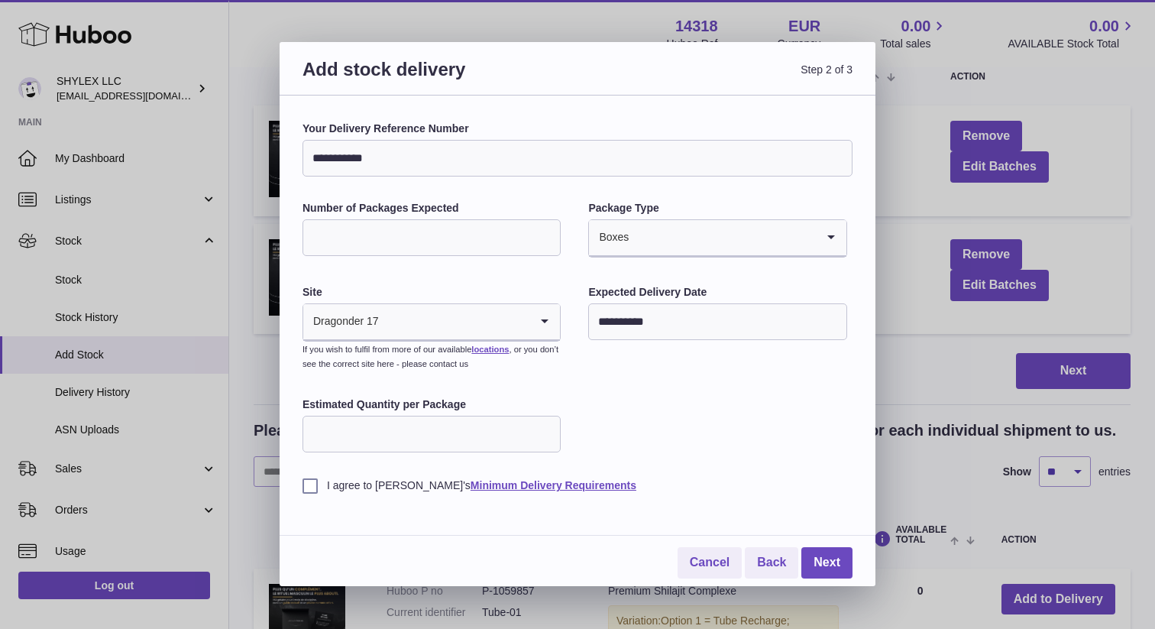
click at [828, 376] on div "**********" at bounding box center [578, 306] width 550 height 371
click at [387, 436] on input "Estimated Quantity per Package" at bounding box center [432, 434] width 258 height 37
type input "**"
click at [614, 419] on div "**********" at bounding box center [578, 306] width 550 height 371
drag, startPoint x: 478, startPoint y: 404, endPoint x: 380, endPoint y: 402, distance: 97.8
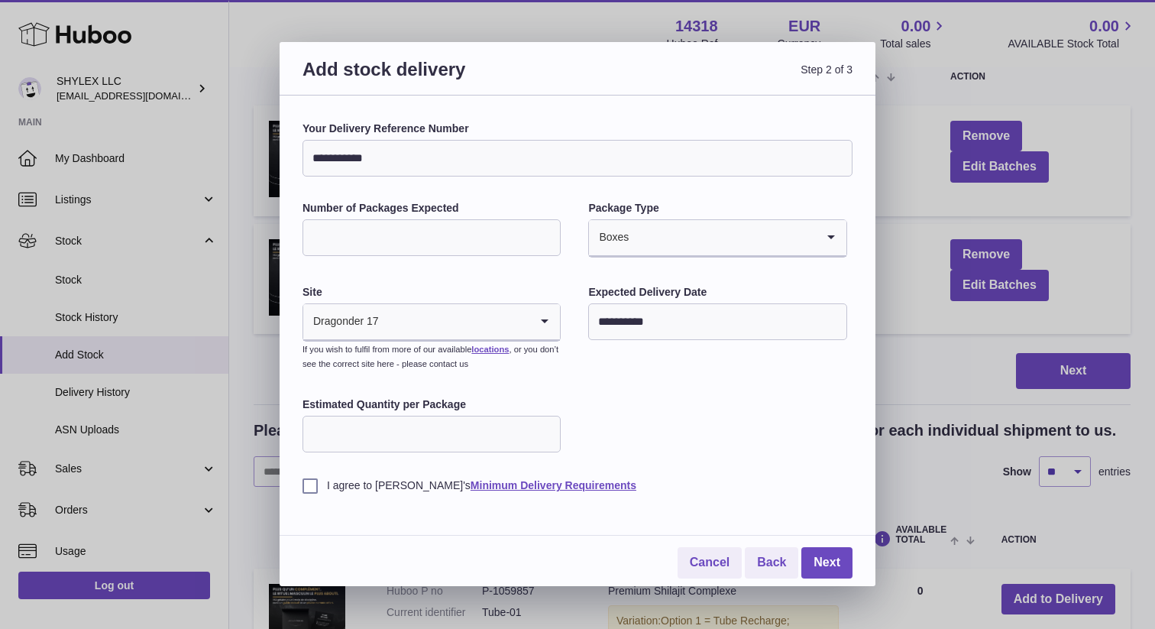
click at [380, 402] on label "Estimated Quantity per Package" at bounding box center [432, 404] width 258 height 15
click at [342, 243] on input "**" at bounding box center [432, 237] width 258 height 37
click at [685, 238] on input "Search for option" at bounding box center [702, 237] width 226 height 35
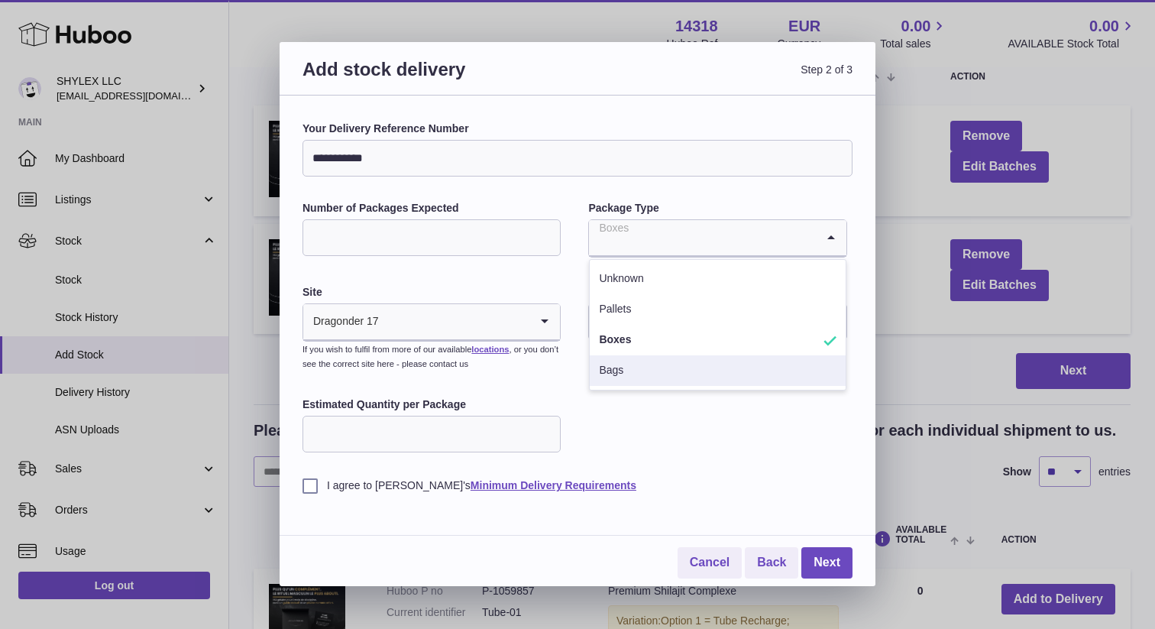
click at [698, 498] on div "**********" at bounding box center [578, 349] width 550 height 457
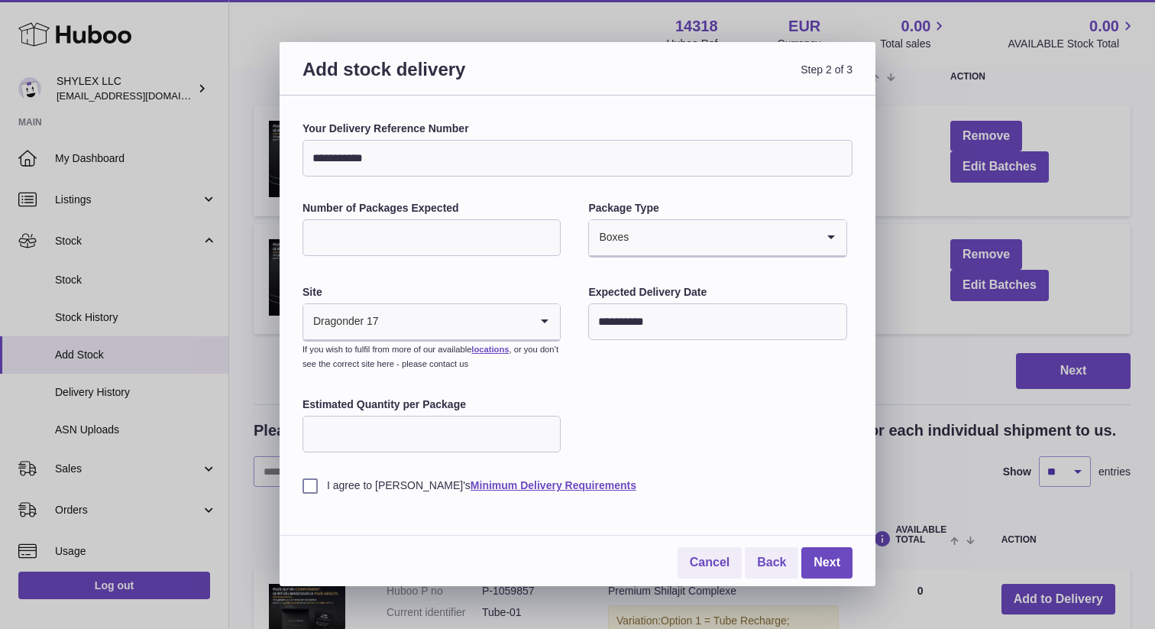
click at [323, 482] on label "I agree to Huboo's Minimum Delivery Requirements" at bounding box center [578, 485] width 550 height 15
click at [684, 479] on label "I agree to Huboo's Minimum Delivery Requirements" at bounding box center [578, 485] width 550 height 15
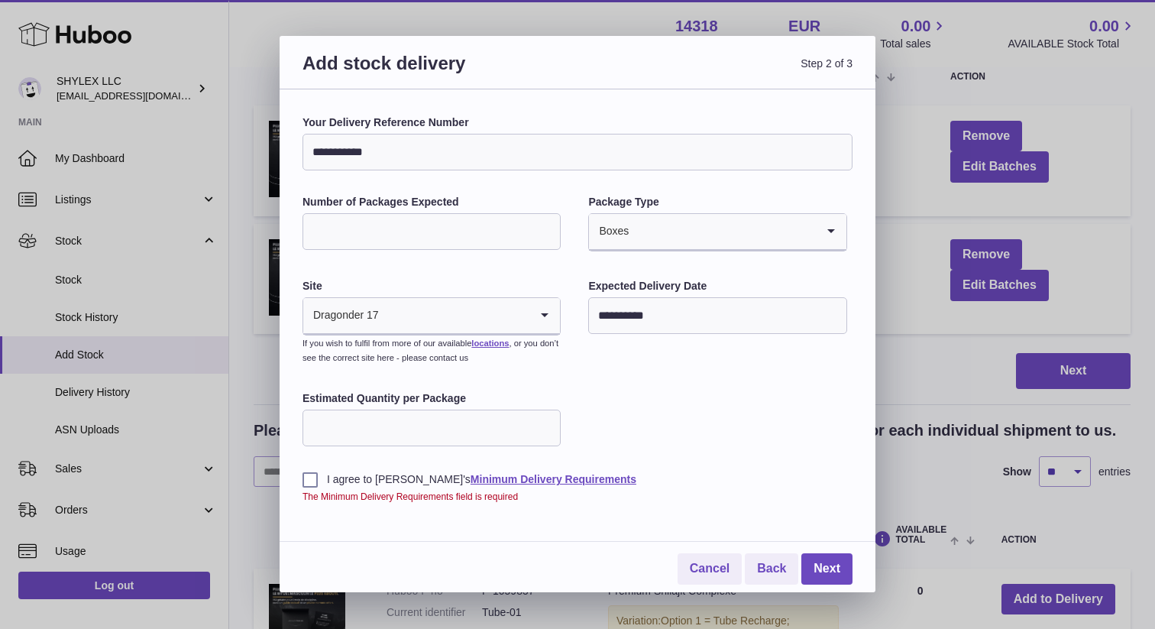
click at [304, 474] on label "I agree to Huboo's Minimum Delivery Requirements" at bounding box center [578, 479] width 550 height 15
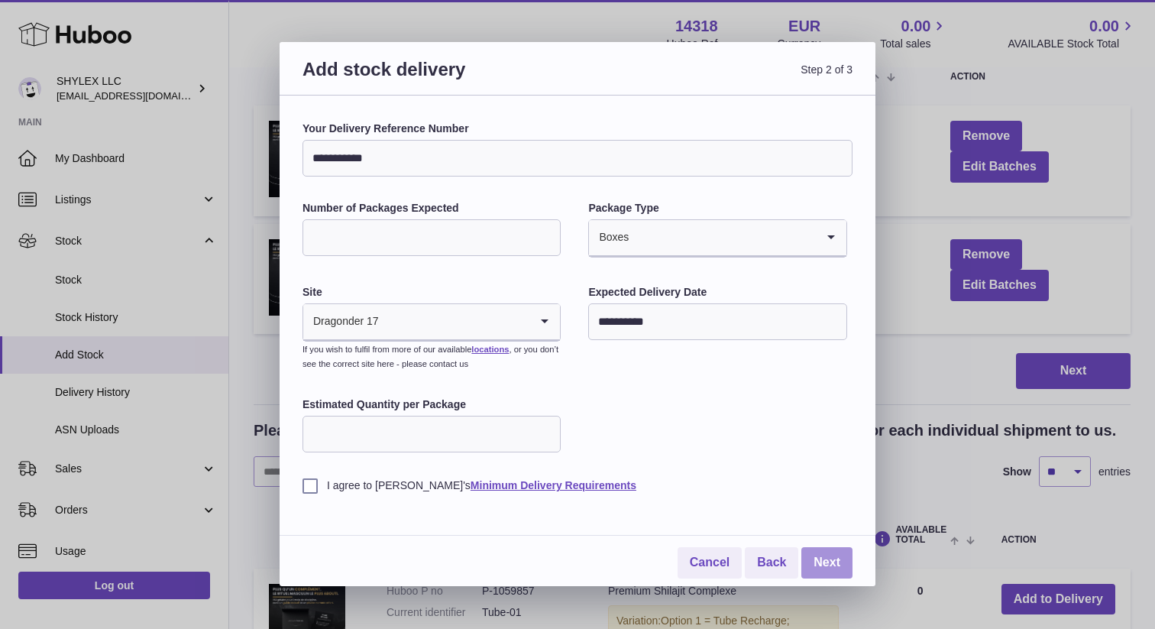
click at [832, 567] on link "Next" at bounding box center [827, 562] width 51 height 31
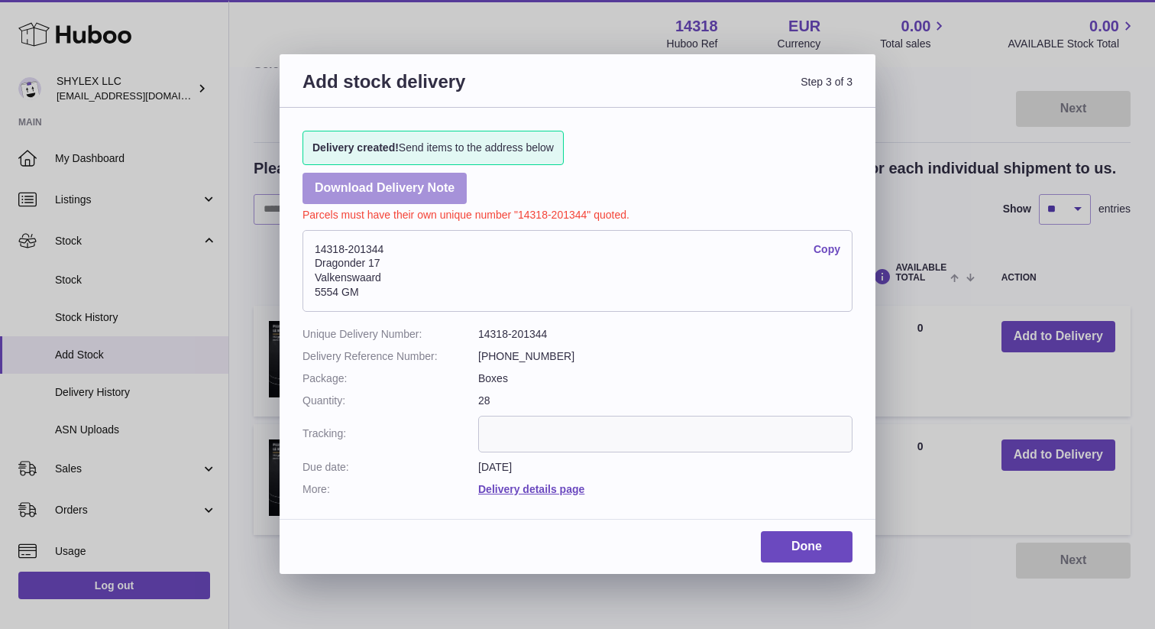
click at [429, 184] on link "Download Delivery Note" at bounding box center [385, 188] width 164 height 31
click at [527, 388] on dl "Unique Delivery Number: 14318-201344 Delivery Reference Number: 001-2025-10 Pac…" at bounding box center [578, 411] width 550 height 169
drag, startPoint x: 394, startPoint y: 290, endPoint x: 322, endPoint y: 250, distance: 82.8
click at [313, 247] on address "14318-201344 Copy Dragonder 17 Valkenswaard 5554 GM" at bounding box center [578, 271] width 550 height 83
click at [376, 289] on address "14318-201344 Copy Dragonder 17 Valkenswaard 5554 GM" at bounding box center [578, 271] width 550 height 83
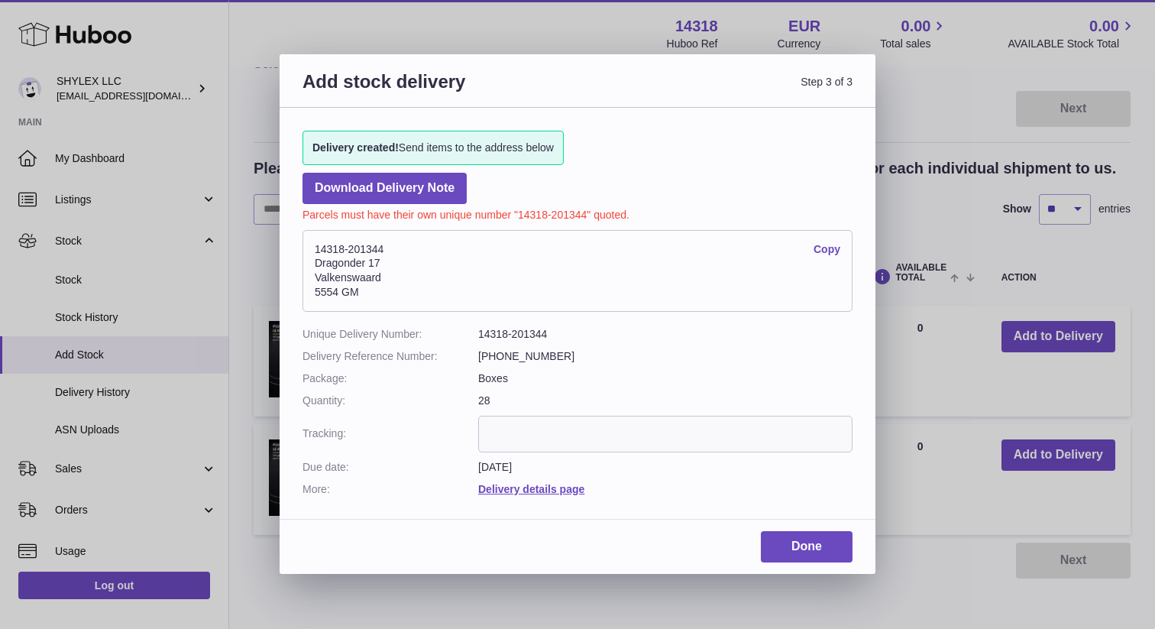
drag, startPoint x: 376, startPoint y: 295, endPoint x: 316, endPoint y: 248, distance: 76.7
click at [316, 248] on address "14318-201344 Copy Dragonder 17 Valkenswaard 5554 GM" at bounding box center [578, 271] width 550 height 83
click at [724, 296] on address "14318-201344 Copy Dragonder 17 Valkenswaard 5554 GM" at bounding box center [578, 271] width 550 height 83
drag, startPoint x: 377, startPoint y: 286, endPoint x: 313, endPoint y: 243, distance: 77.8
click at [313, 243] on address "14318-201344 Copy Dragonder 17 Valkenswaard 5554 GM" at bounding box center [578, 271] width 550 height 83
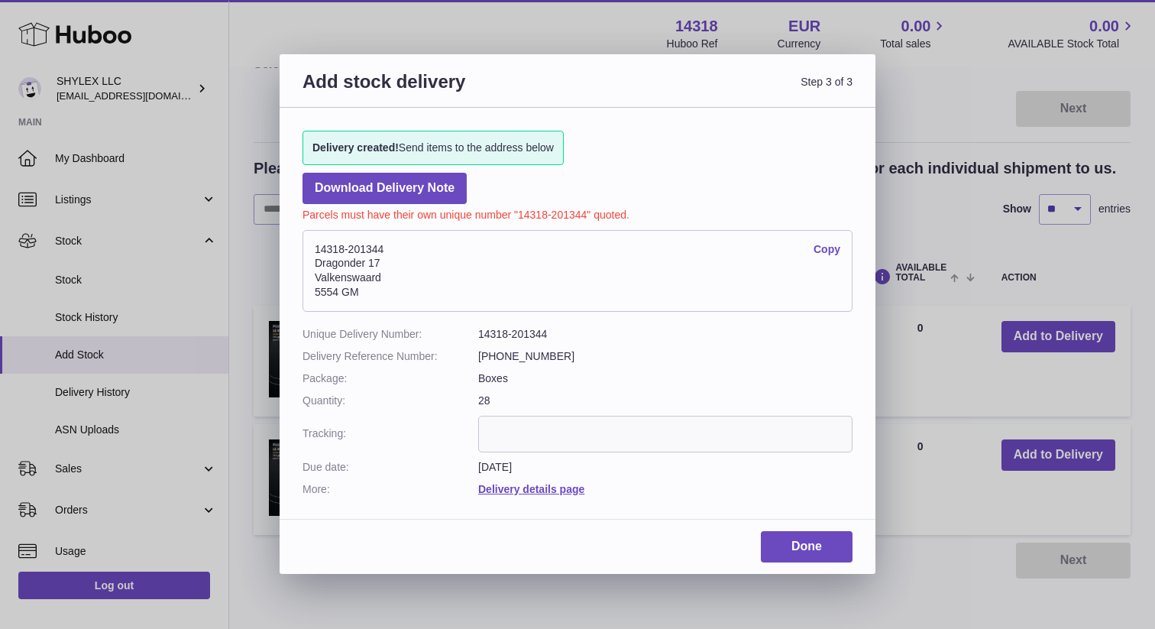
click at [831, 249] on link "Copy" at bounding box center [827, 249] width 27 height 15
copy address "14318-201344 Copy Dragonder 17 Valkenswaard 5554 GM"
click at [802, 545] on link "Done" at bounding box center [807, 546] width 92 height 31
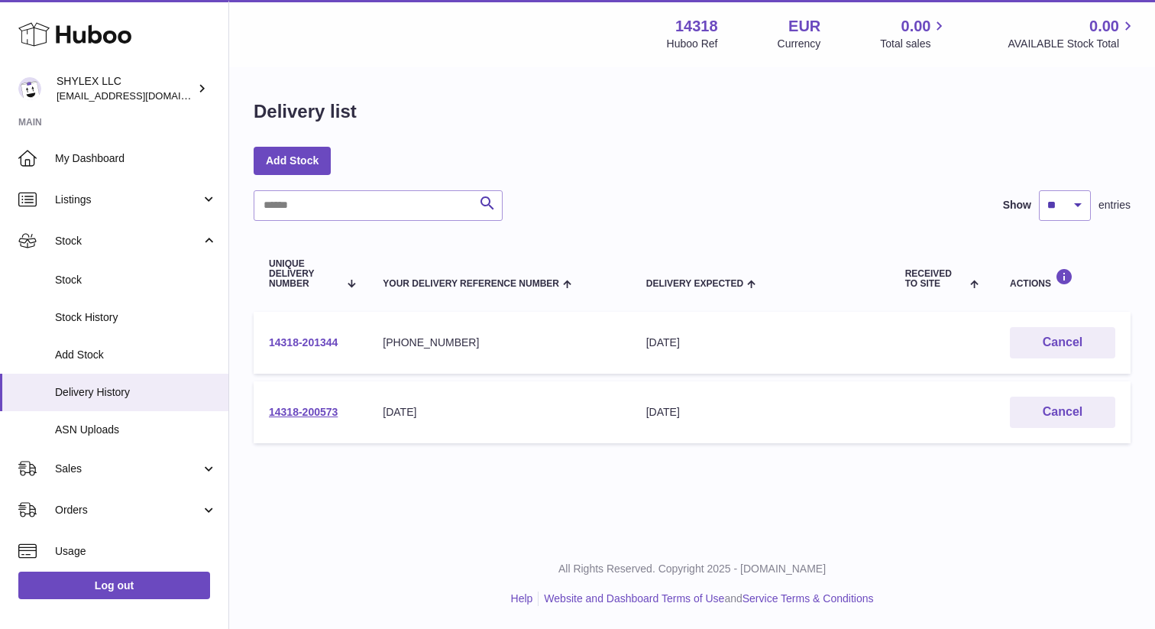
click at [298, 345] on link "14318-201344" at bounding box center [303, 342] width 69 height 12
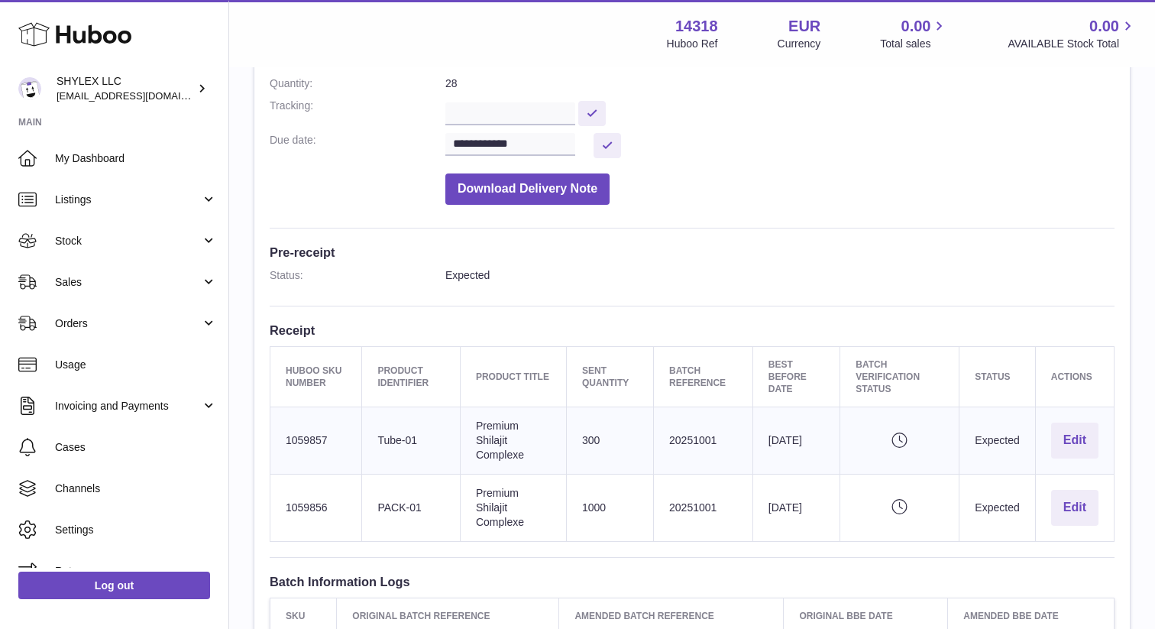
scroll to position [235, 0]
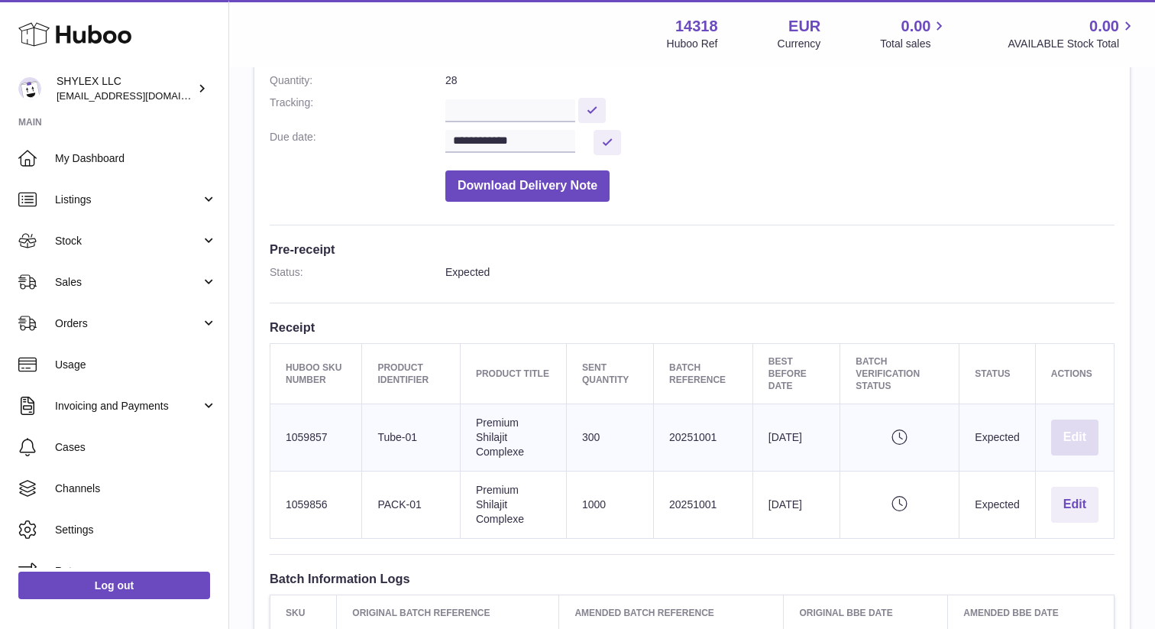
click at [1066, 447] on button "Edit" at bounding box center [1074, 437] width 47 height 36
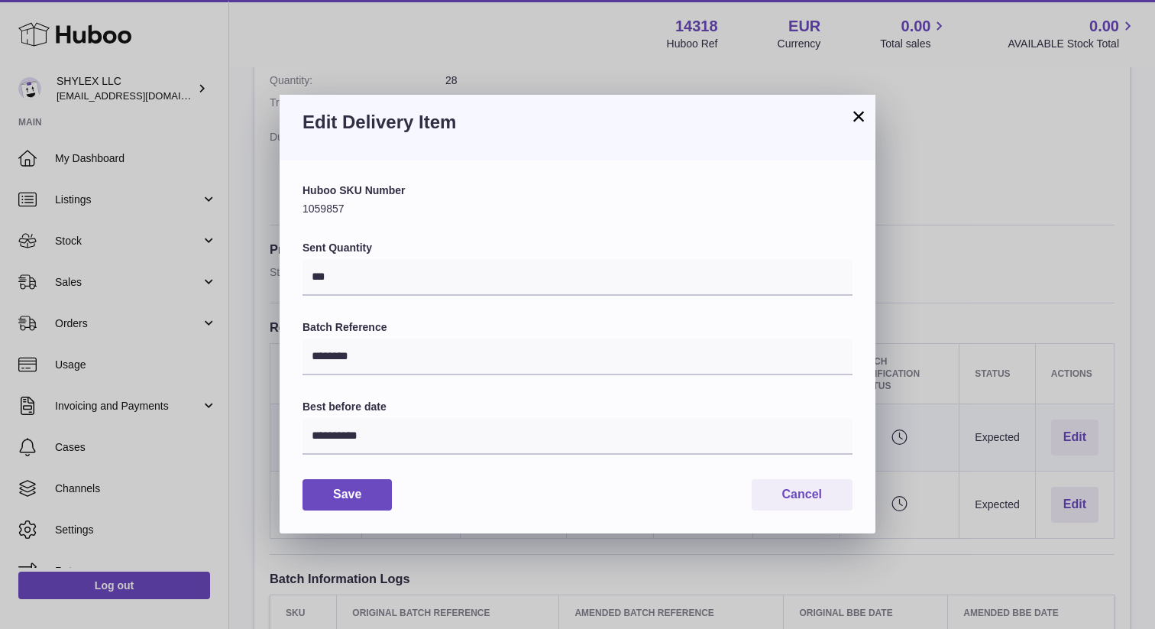
click at [856, 109] on button "×" at bounding box center [859, 116] width 18 height 18
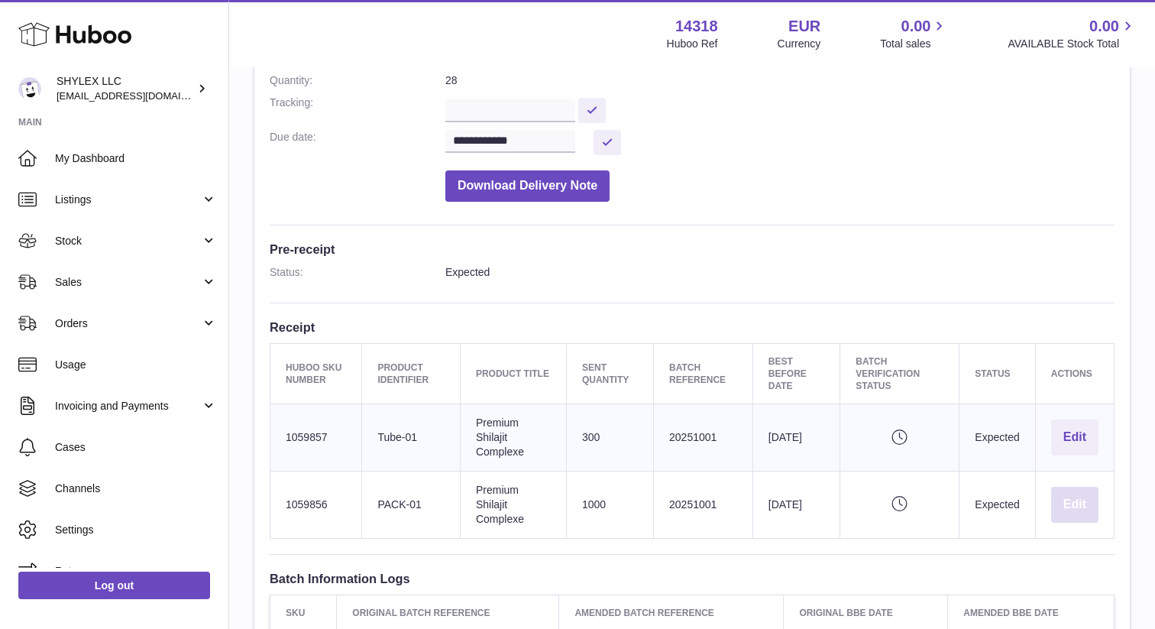
click at [1082, 509] on button "Edit" at bounding box center [1074, 505] width 47 height 36
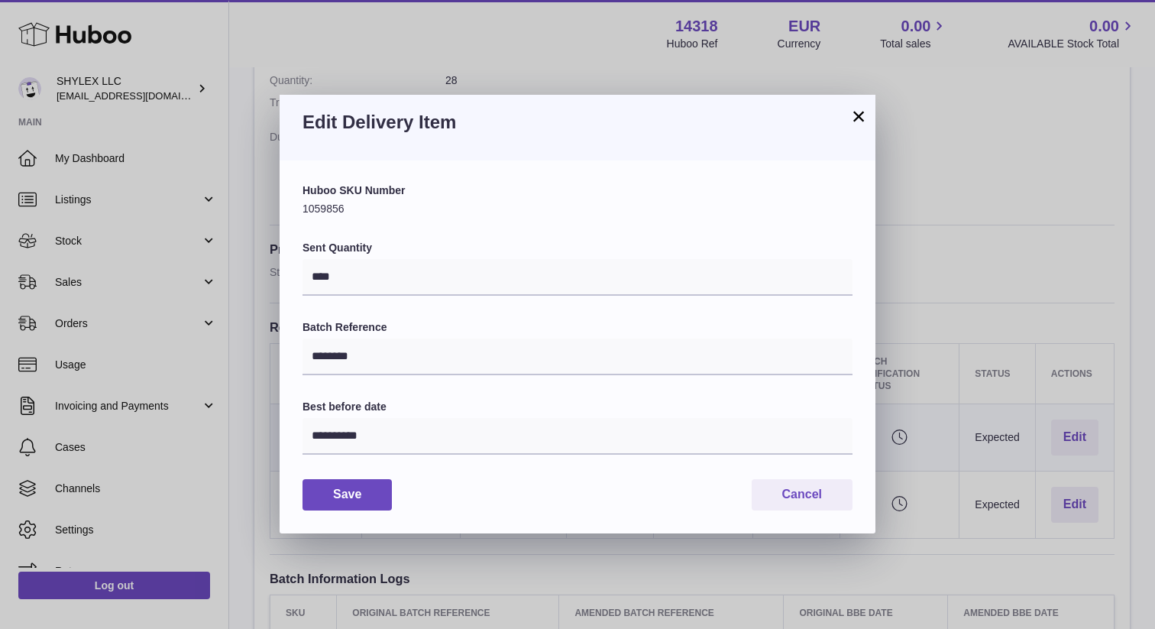
click at [855, 116] on button "×" at bounding box center [859, 116] width 18 height 18
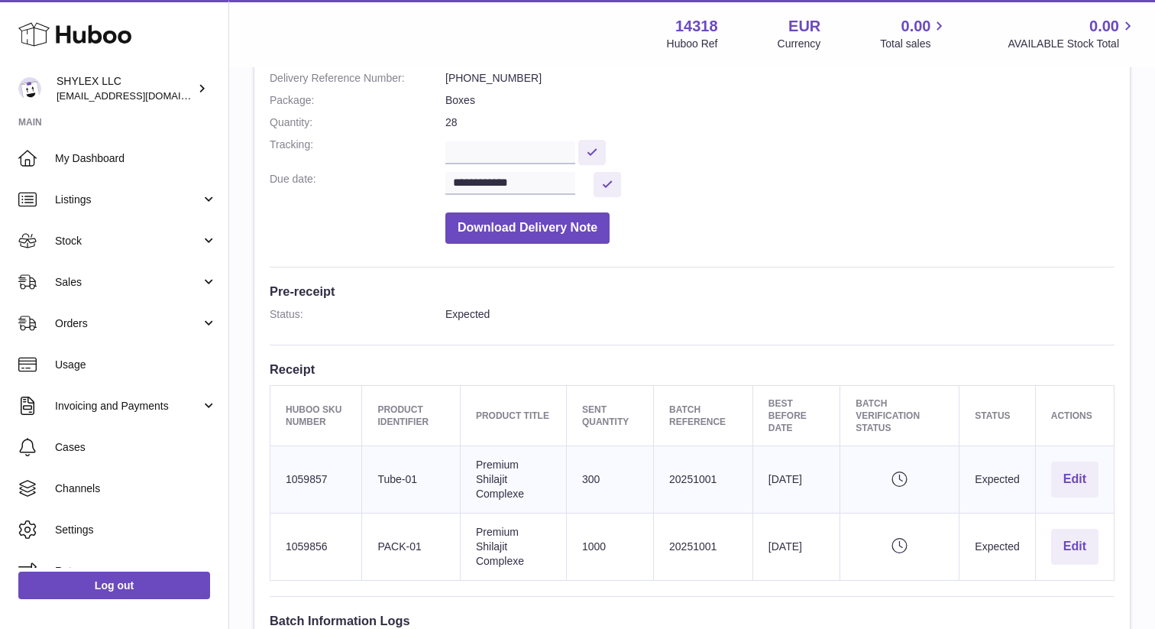
scroll to position [189, 0]
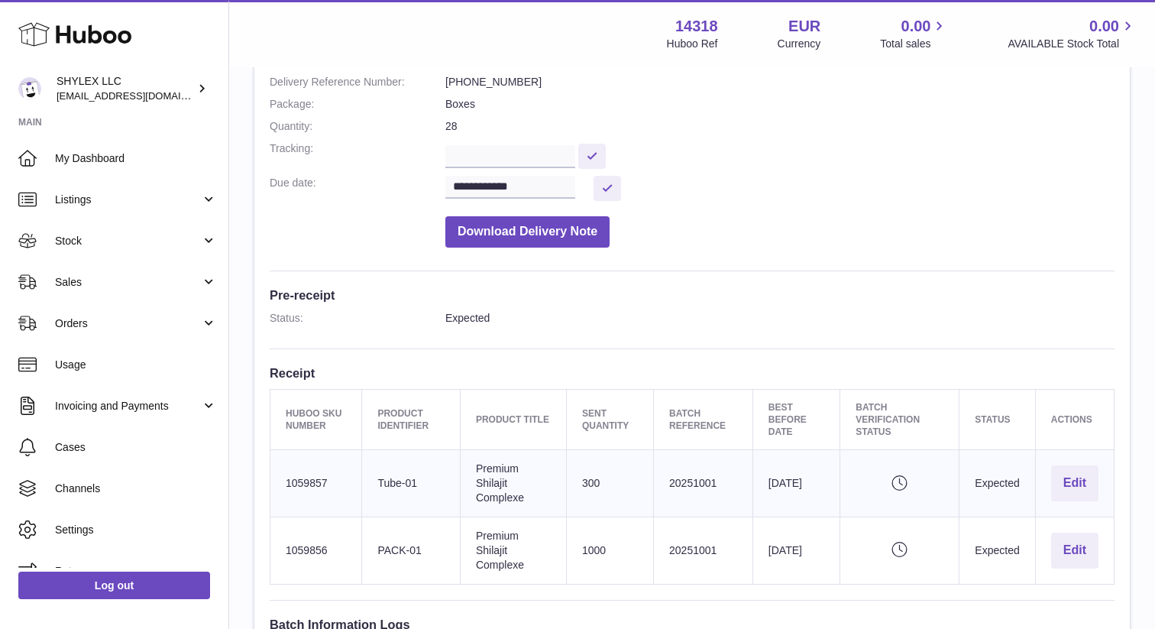
click at [793, 152] on dd at bounding box center [779, 154] width 669 height 27
click at [145, 193] on span "Listings" at bounding box center [128, 200] width 146 height 15
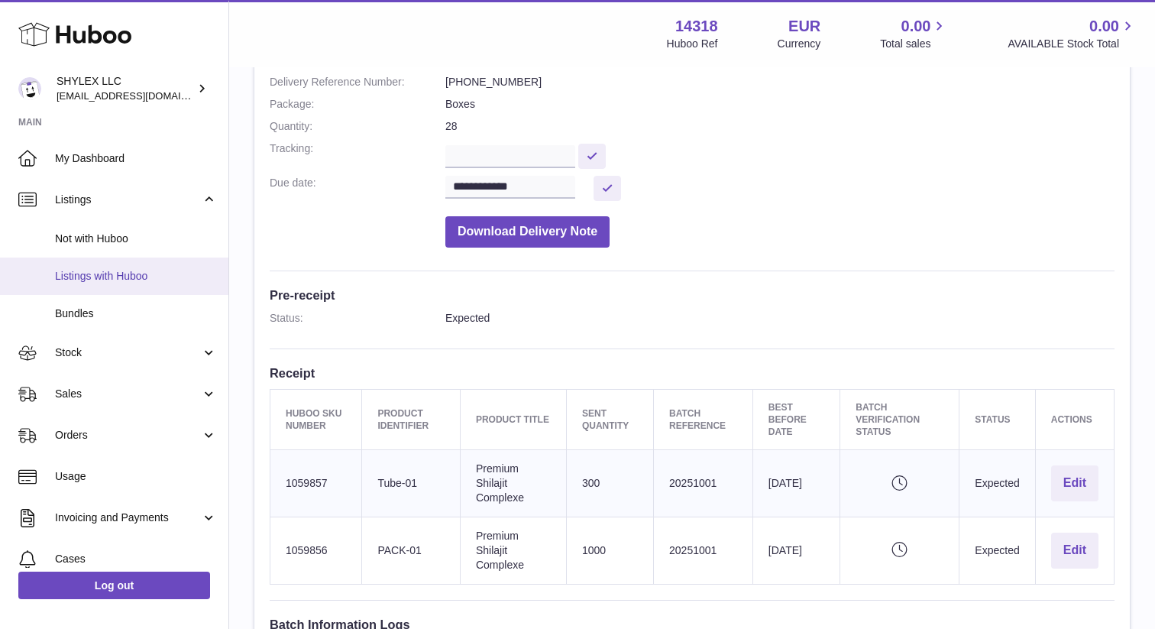
click at [126, 282] on span "Listings with Huboo" at bounding box center [136, 276] width 162 height 15
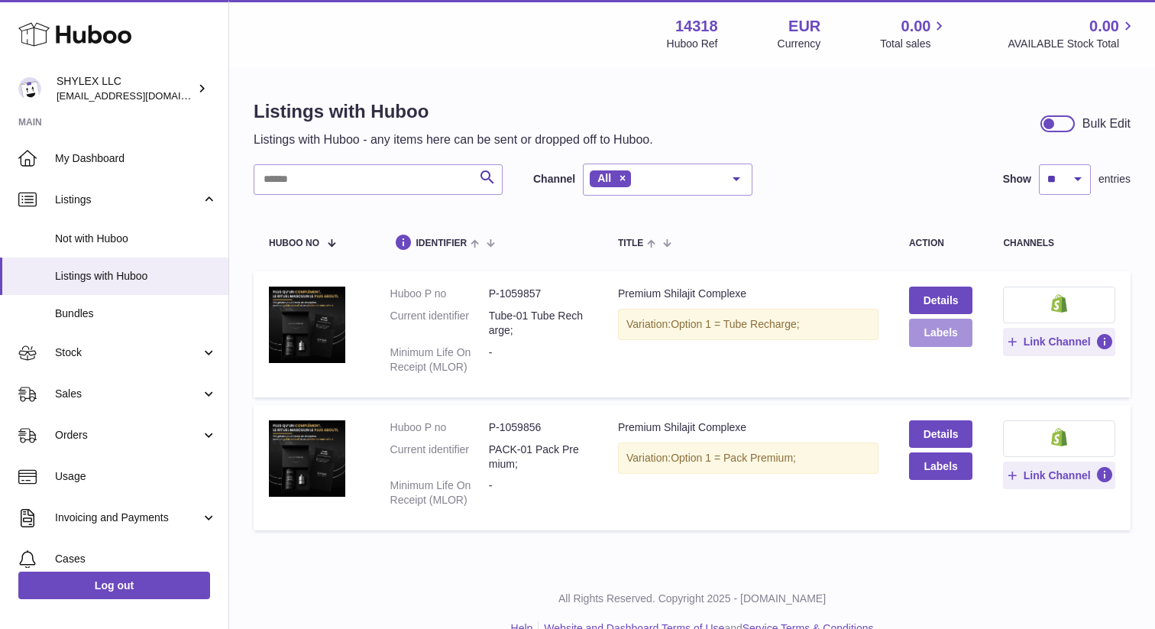
click at [951, 336] on button "Labels" at bounding box center [941, 333] width 64 height 28
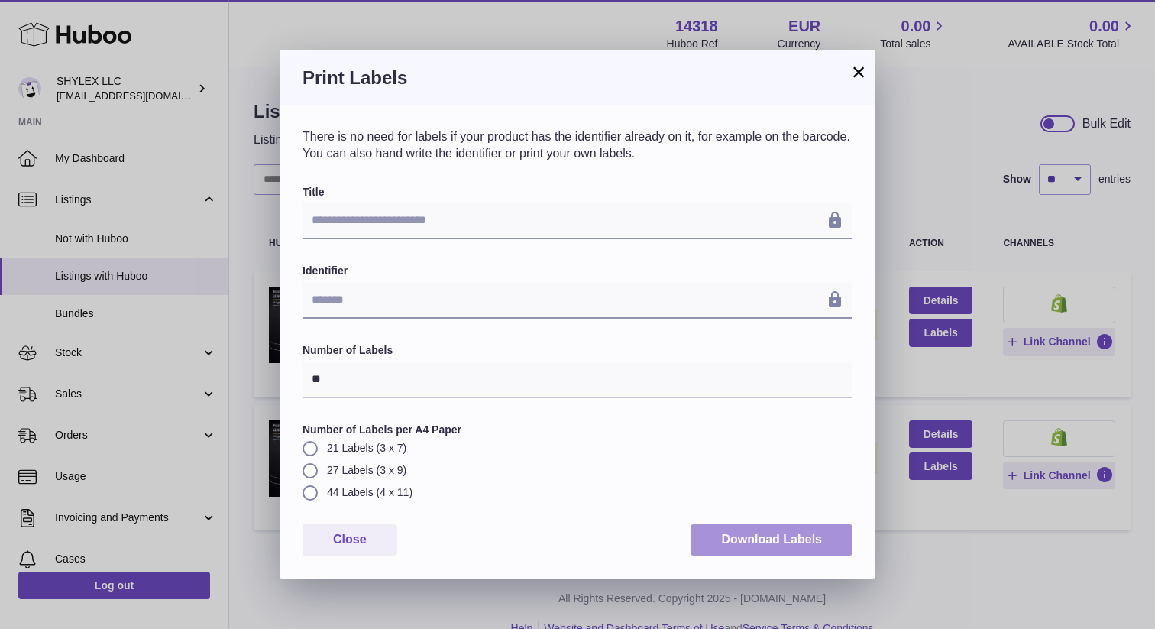
click at [786, 552] on button "Download Labels" at bounding box center [772, 539] width 162 height 31
click at [860, 76] on button "×" at bounding box center [859, 72] width 18 height 18
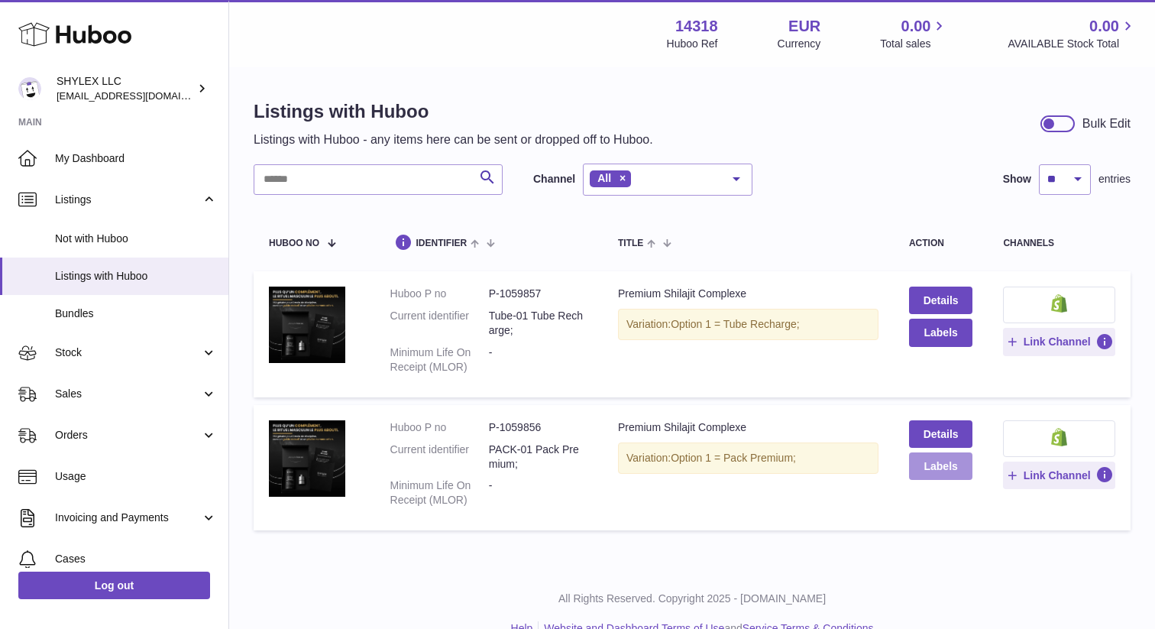
click at [957, 472] on button "Labels" at bounding box center [941, 466] width 64 height 28
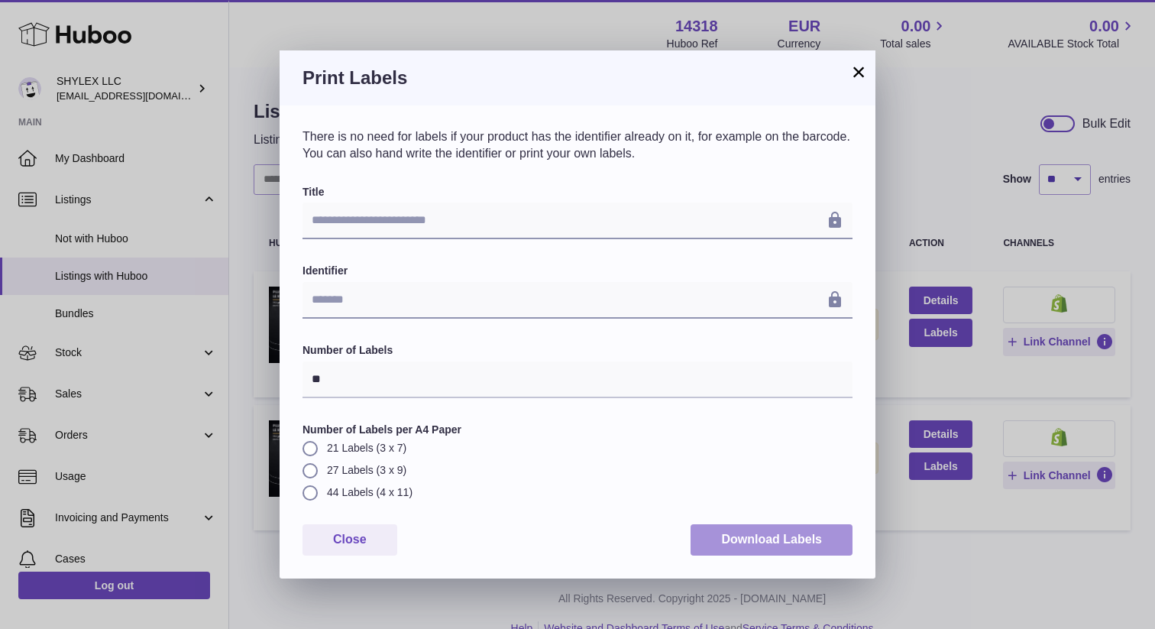
click at [831, 537] on button "Download Labels" at bounding box center [772, 539] width 162 height 31
click at [1012, 2] on div "**********" at bounding box center [577, 314] width 1155 height 629
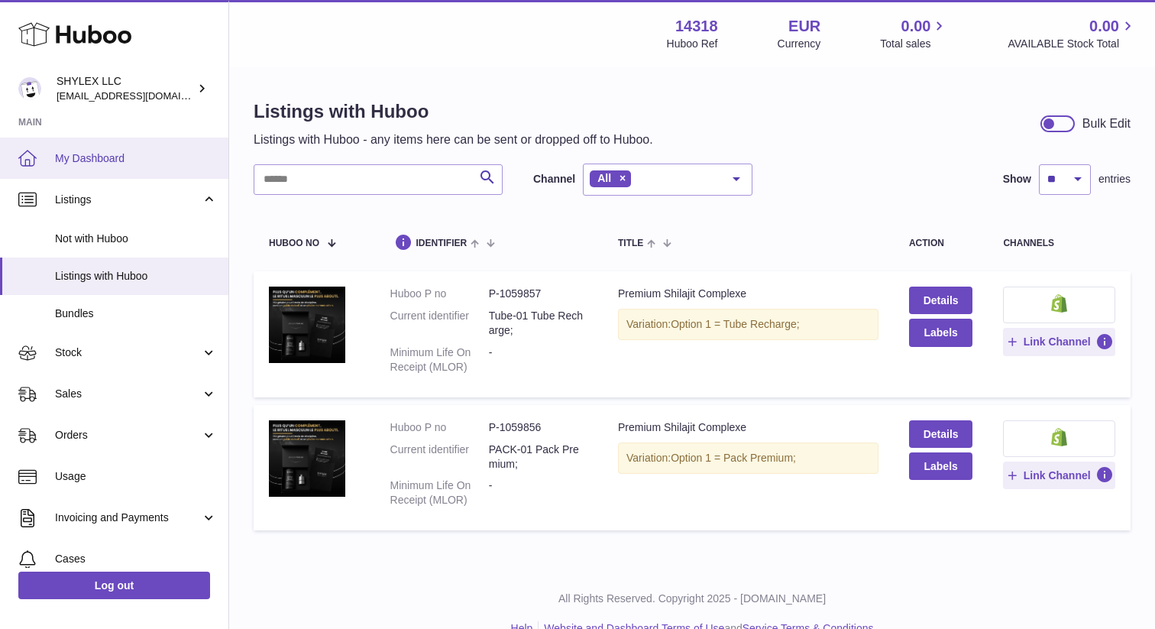
click at [167, 152] on span "My Dashboard" at bounding box center [136, 158] width 162 height 15
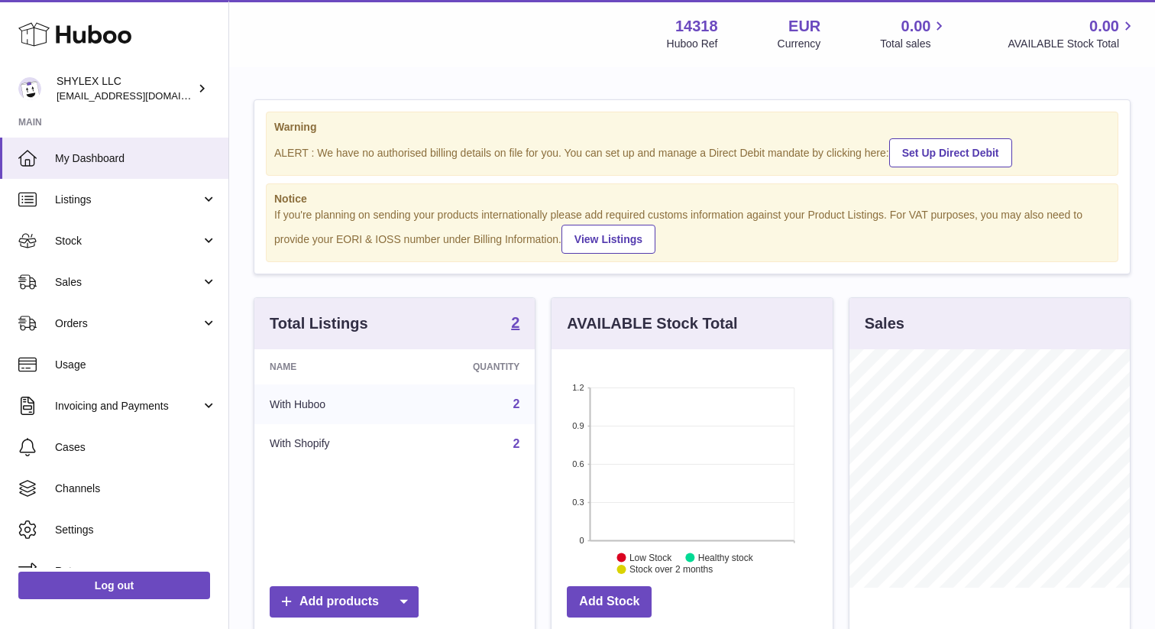
scroll to position [238, 280]
drag, startPoint x: 331, startPoint y: 238, endPoint x: 401, endPoint y: 237, distance: 70.3
click at [402, 237] on div "If you're planning on sending your products internationally please add required…" at bounding box center [692, 231] width 836 height 46
click at [375, 216] on div "If you're planning on sending your products internationally please add required…" at bounding box center [692, 231] width 836 height 46
click at [108, 79] on div "SHYLEX LLC partenariats@shylex.fr" at bounding box center [126, 88] width 138 height 29
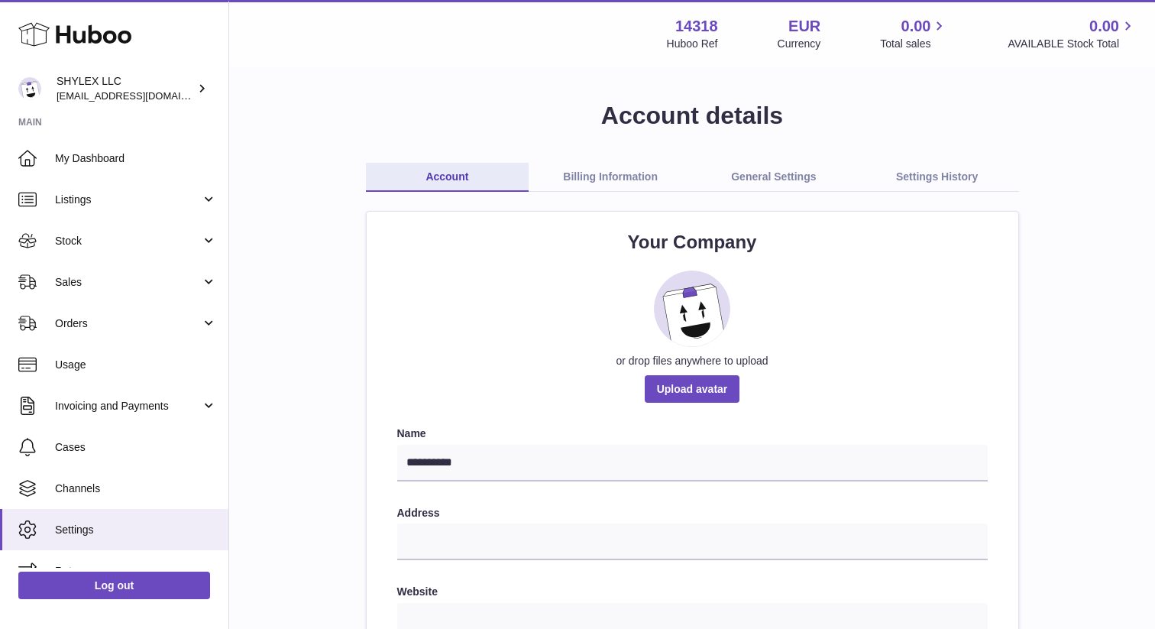
click at [584, 176] on link "Billing Information" at bounding box center [611, 177] width 164 height 29
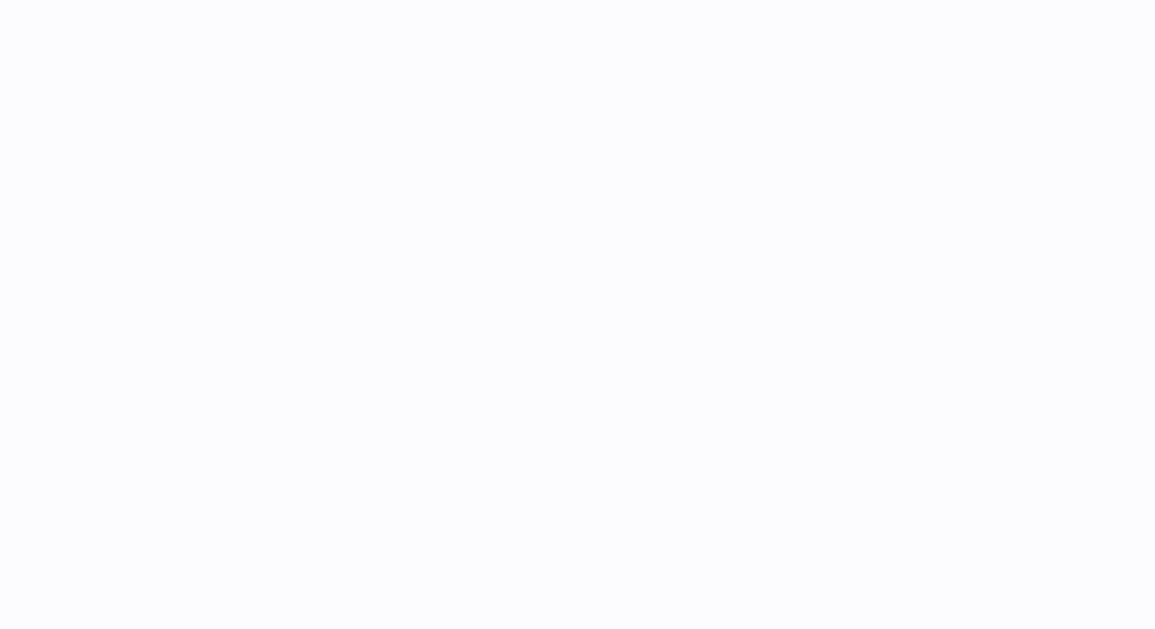
select select "**"
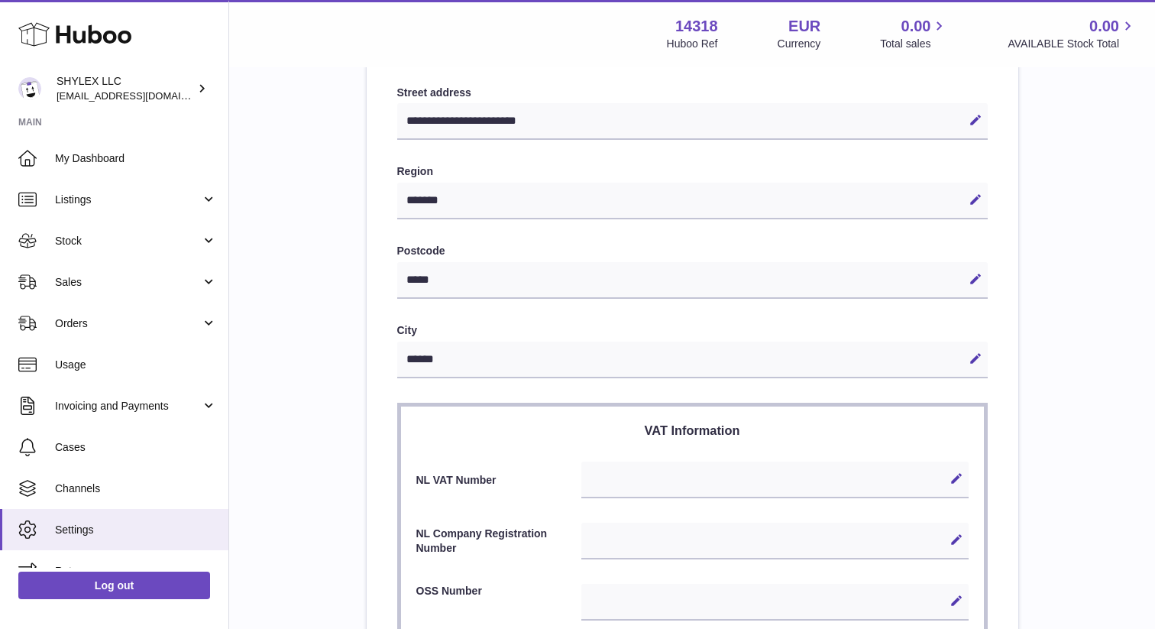
scroll to position [402, 0]
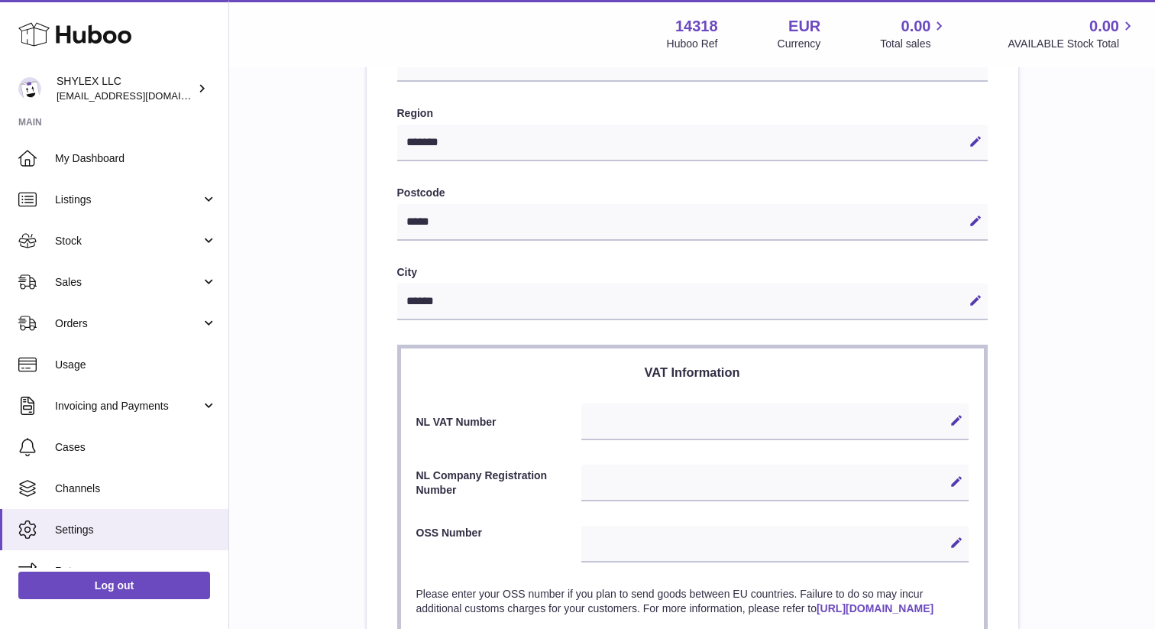
click at [637, 418] on div "Edit Cancel Save" at bounding box center [774, 421] width 387 height 37
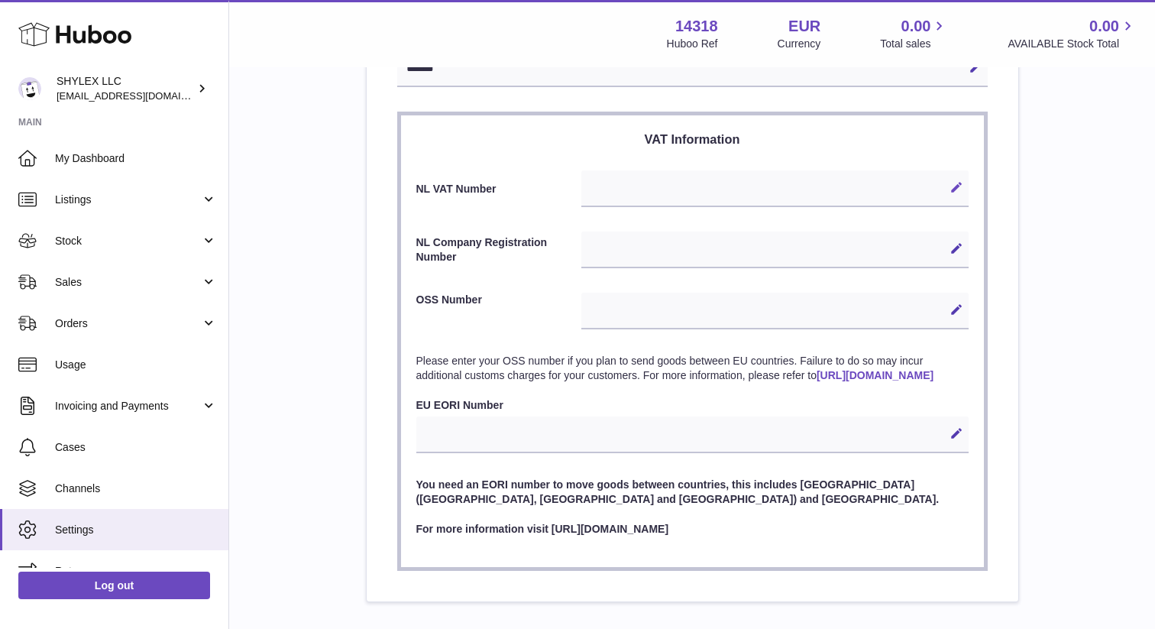
scroll to position [636, 0]
drag, startPoint x: 498, startPoint y: 189, endPoint x: 465, endPoint y: 189, distance: 32.9
click at [470, 189] on label "NL VAT Number" at bounding box center [499, 188] width 166 height 15
drag, startPoint x: 461, startPoint y: 240, endPoint x: 416, endPoint y: 236, distance: 45.2
click at [416, 237] on label "NL Company Registration Number" at bounding box center [499, 249] width 166 height 29
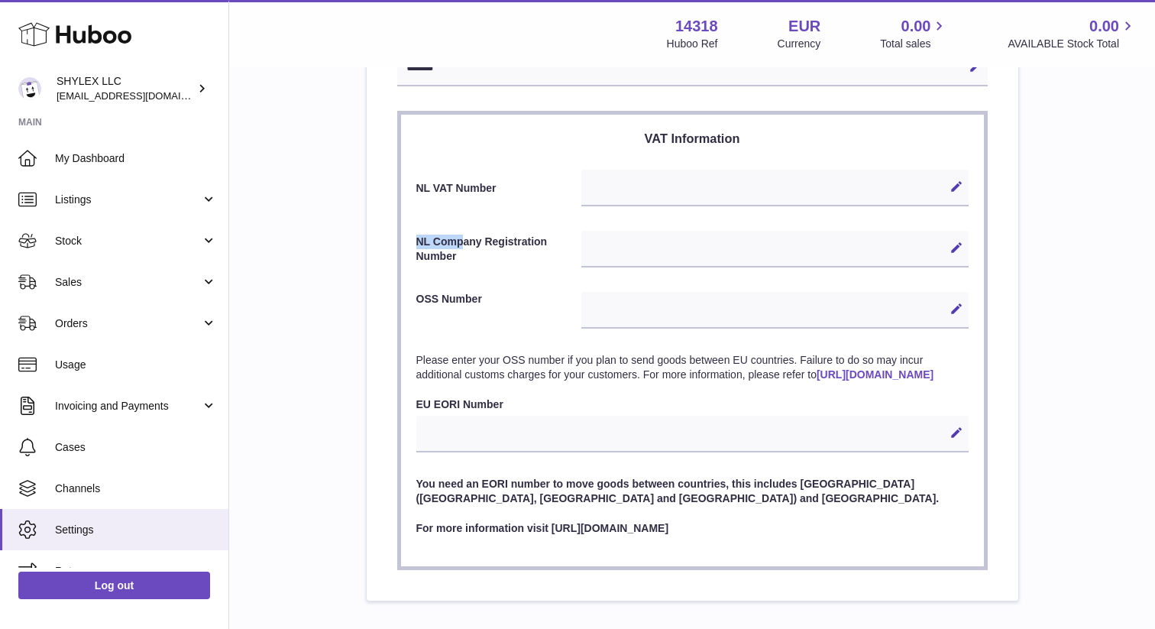
click at [416, 236] on label "NL Company Registration Number" at bounding box center [499, 249] width 166 height 29
drag, startPoint x: 416, startPoint y: 236, endPoint x: 462, endPoint y: 260, distance: 52.3
click at [462, 260] on label "NL Company Registration Number" at bounding box center [499, 249] width 166 height 29
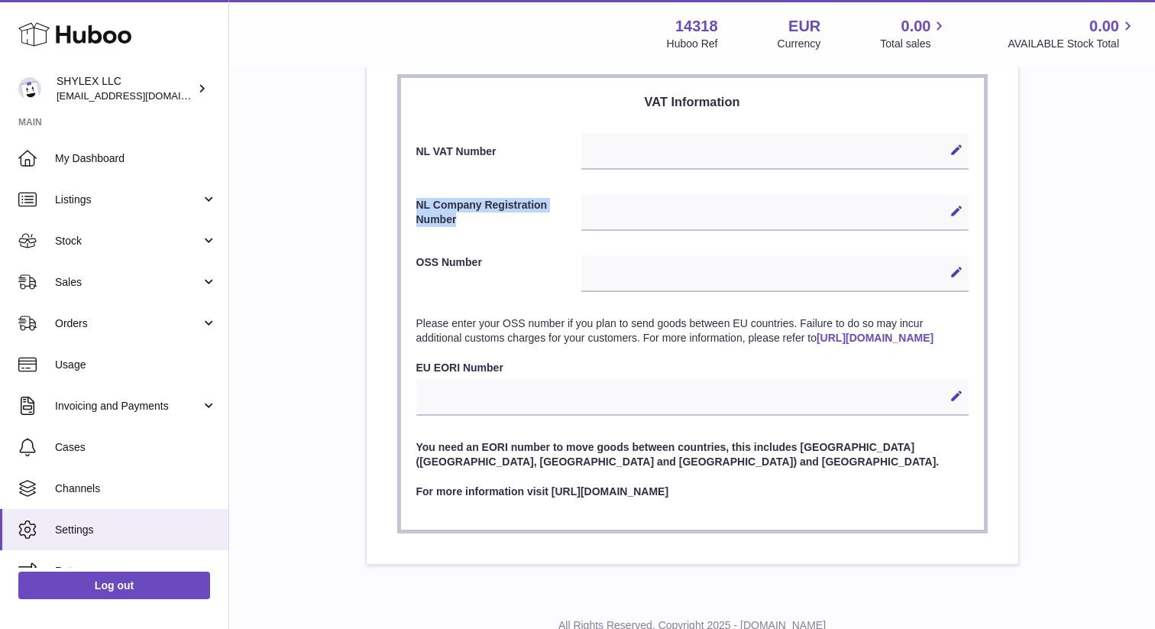
scroll to position [668, 0]
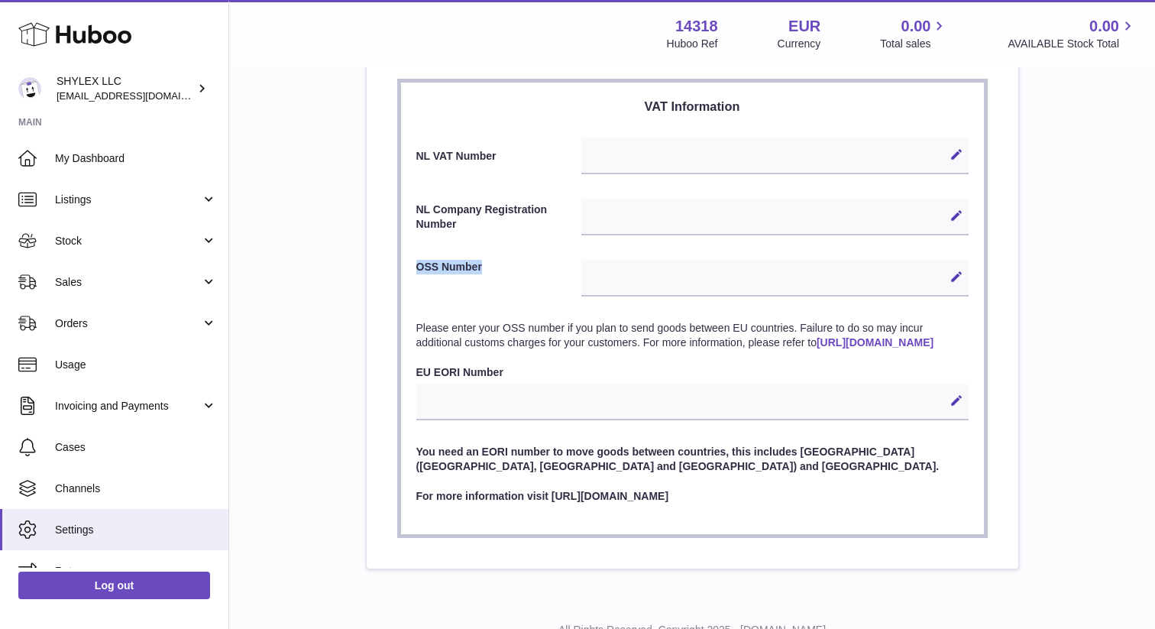
drag, startPoint x: 506, startPoint y: 267, endPoint x: 409, endPoint y: 264, distance: 97.1
click at [409, 264] on section "VAT Information NL VAT Number Edit Cancel Save NL Company Registration Number E…" at bounding box center [692, 308] width 591 height 458
click at [452, 269] on label "OSS Number" at bounding box center [499, 276] width 166 height 33
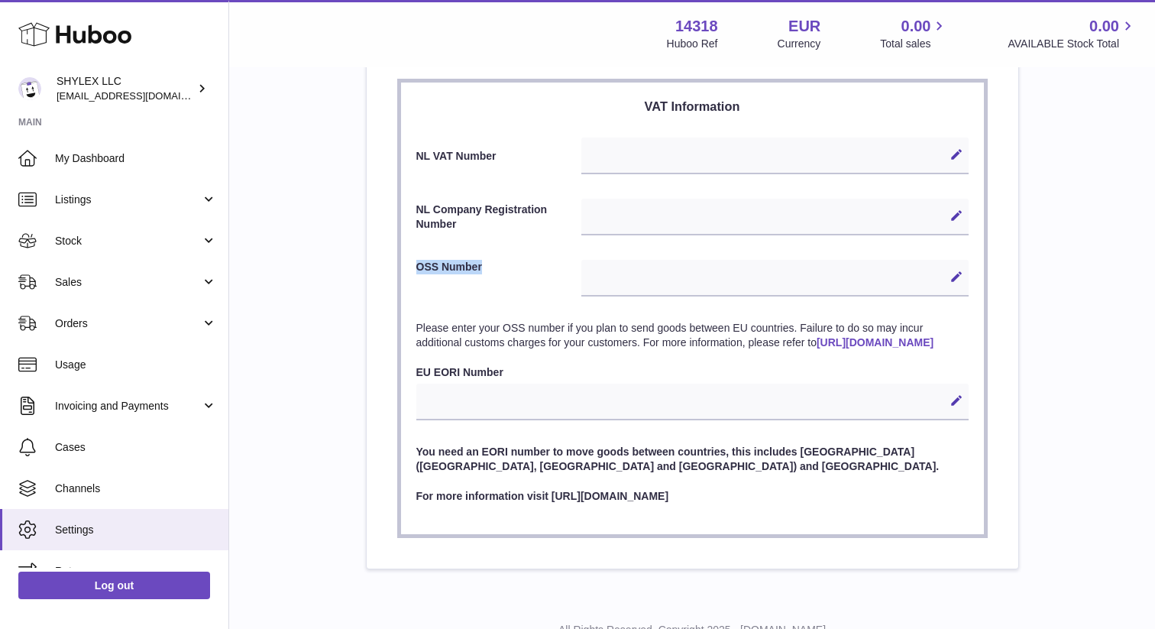
click at [478, 267] on label "OSS Number" at bounding box center [499, 276] width 166 height 33
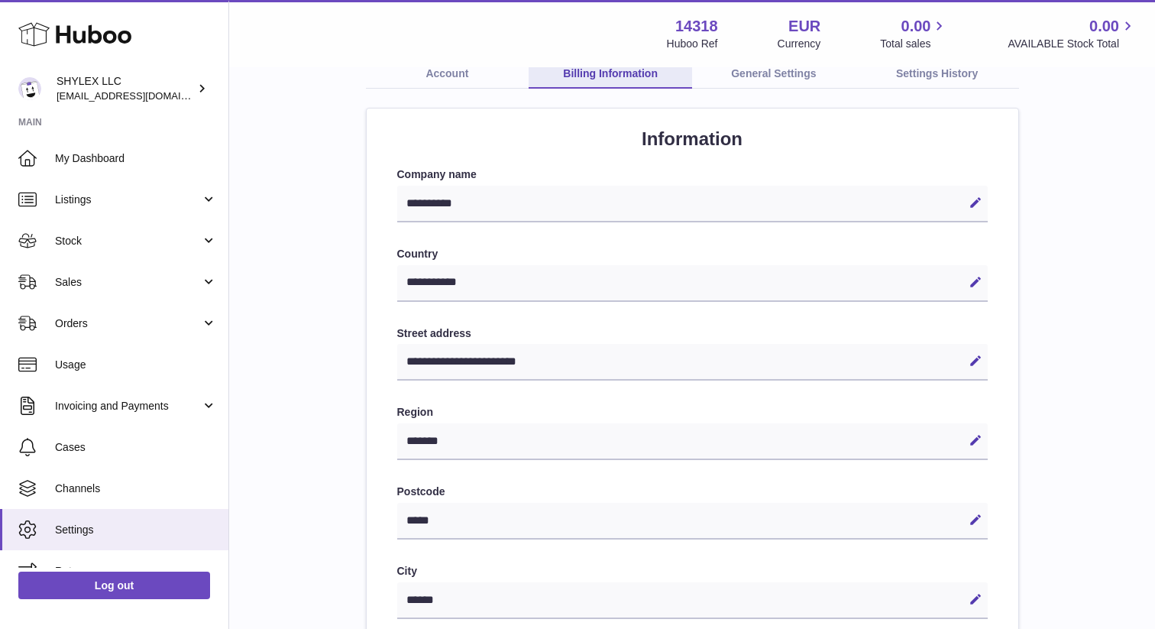
scroll to position [0, 0]
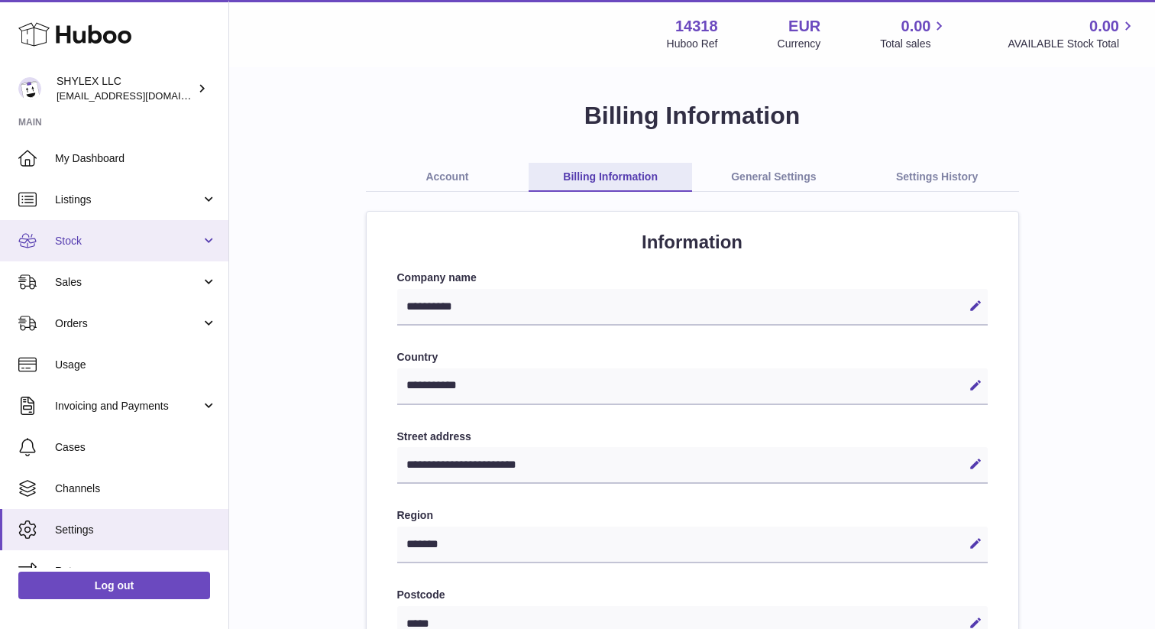
click at [146, 237] on span "Stock" at bounding box center [128, 241] width 146 height 15
